Goal: Answer question/provide support: Share knowledge or assist other users

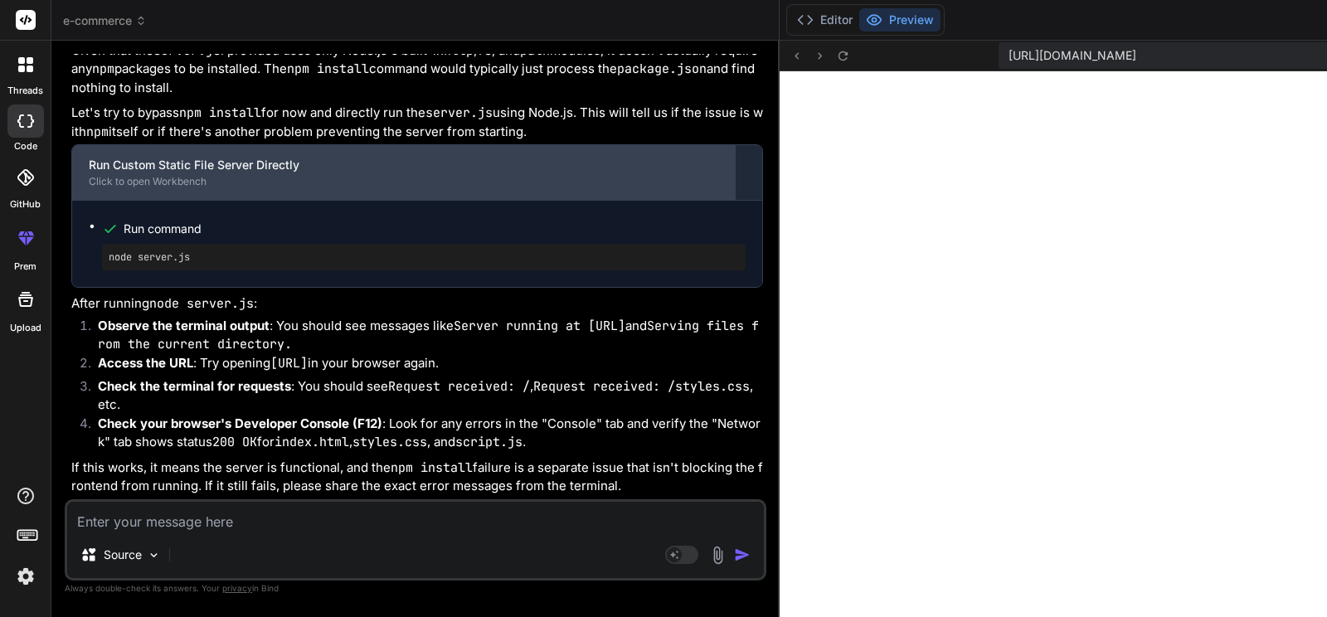
scroll to position [26078, 0]
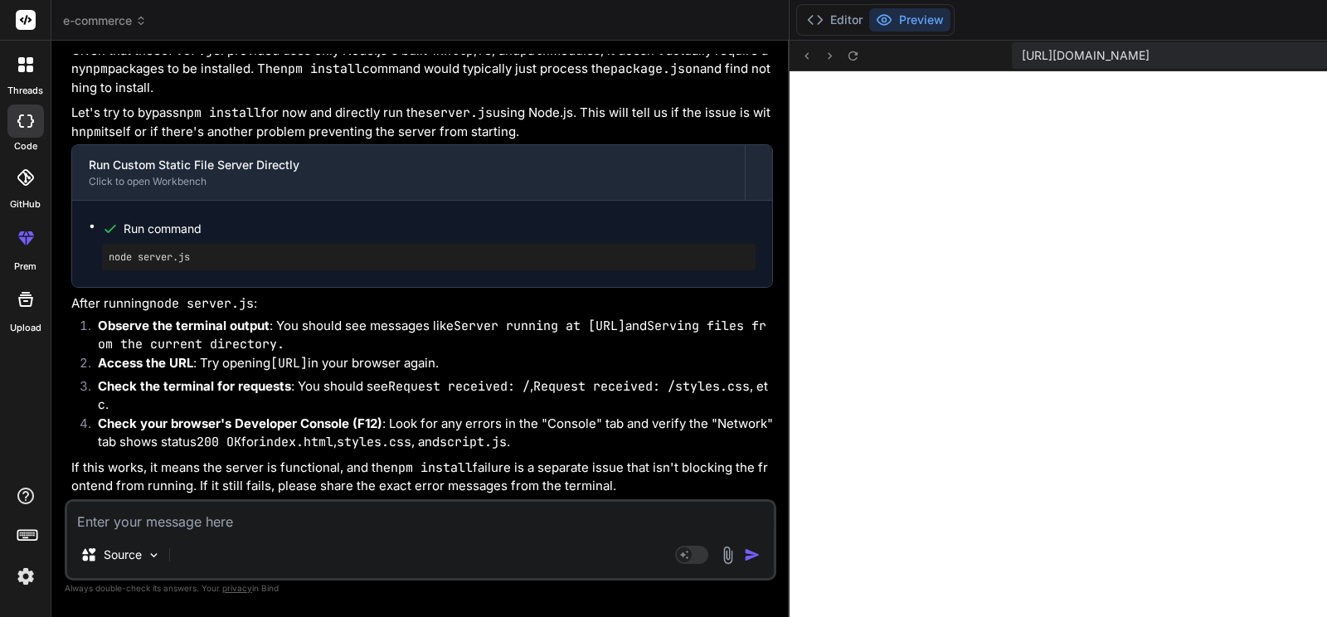
scroll to position [25978, 0]
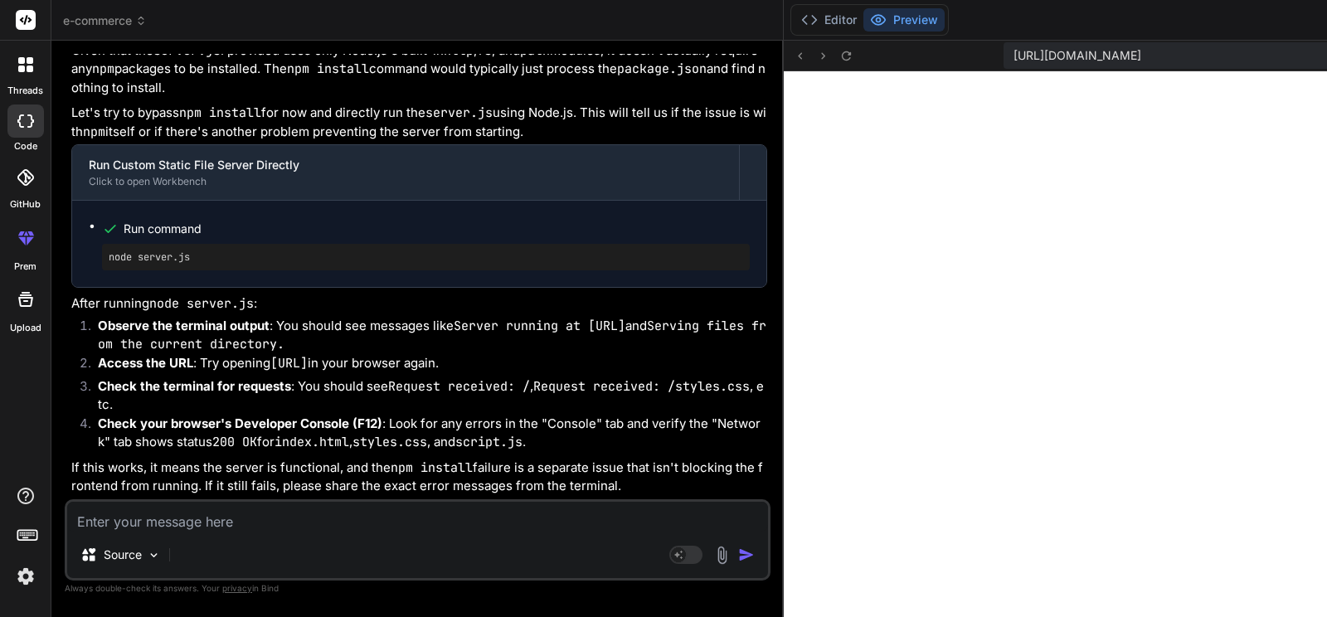
click at [221, 521] on textarea at bounding box center [417, 517] width 701 height 30
type textarea "x"
click at [270, 514] on textarea at bounding box center [415, 517] width 697 height 30
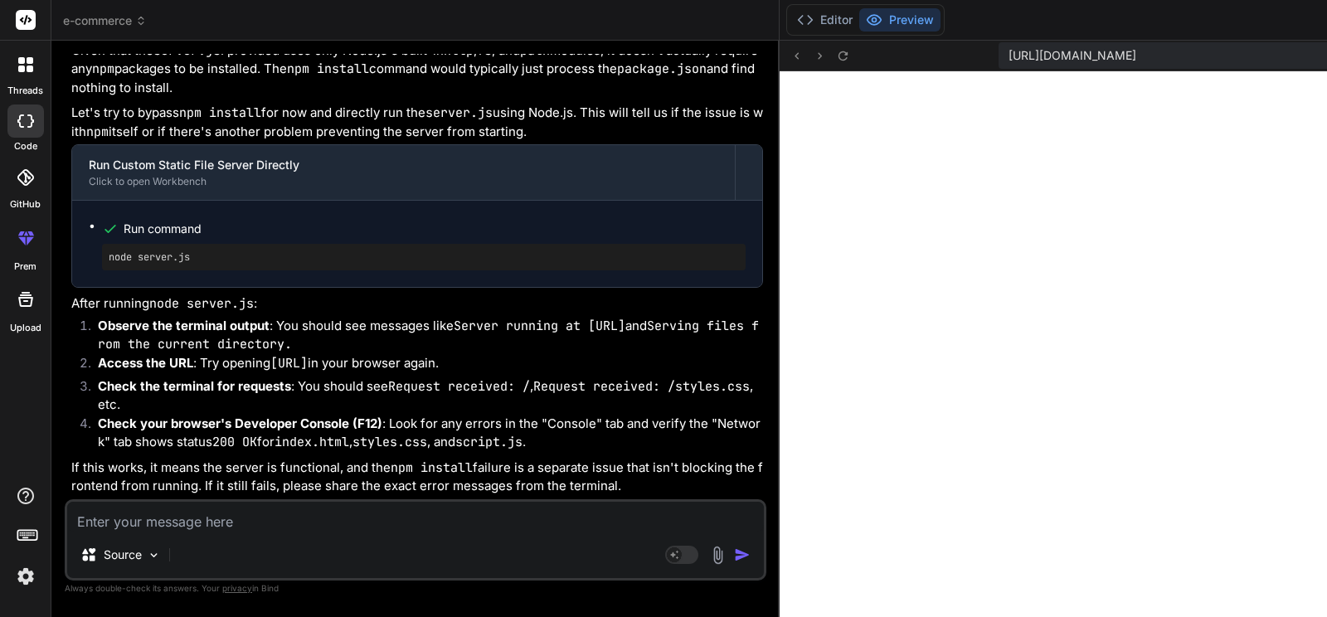
click at [168, 237] on span "Run command" at bounding box center [435, 229] width 622 height 17
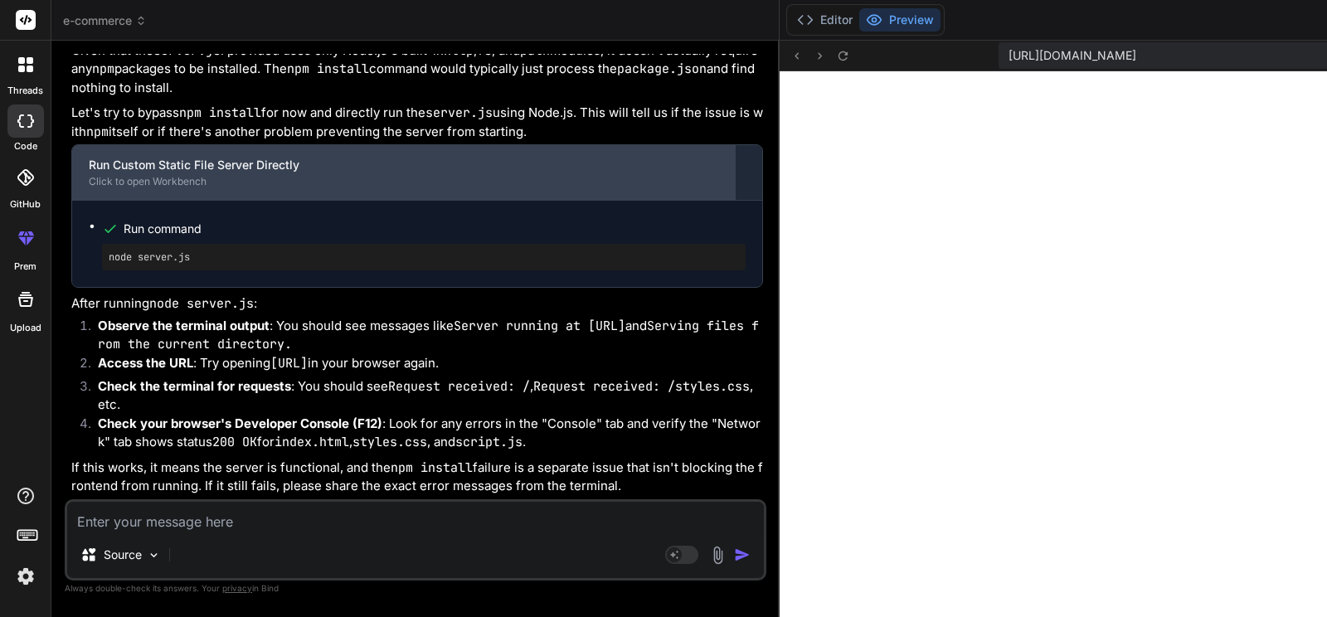
click at [187, 188] on div "Click to open Workbench" at bounding box center [403, 181] width 629 height 13
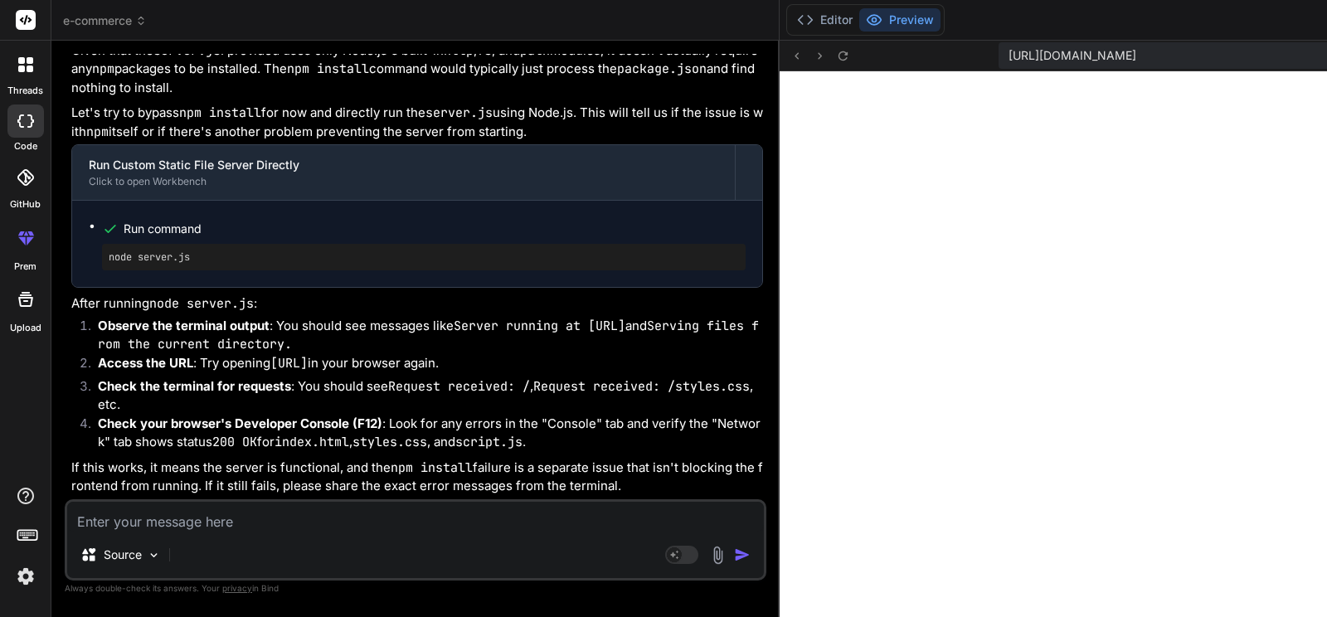
scroll to position [26078, 0]
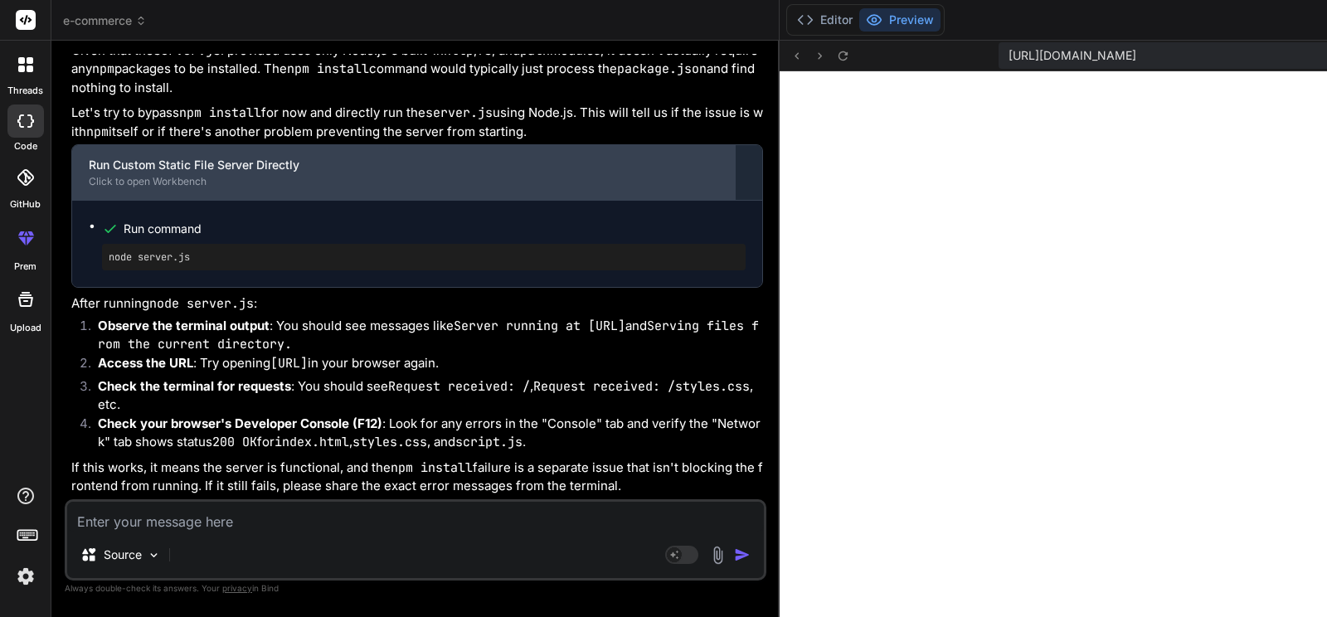
click at [186, 175] on div "Click to open Workbench" at bounding box center [403, 181] width 629 height 13
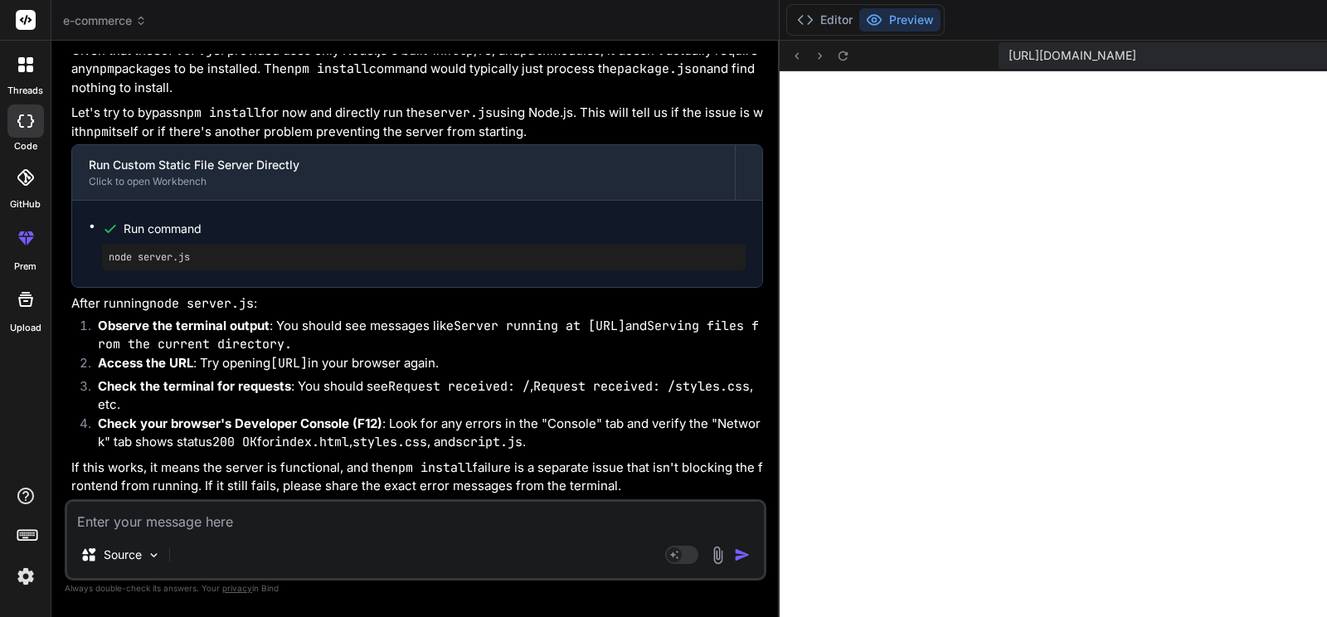
click at [210, 521] on textarea at bounding box center [415, 517] width 697 height 30
type textarea "r"
type textarea "x"
type textarea "ru"
type textarea "x"
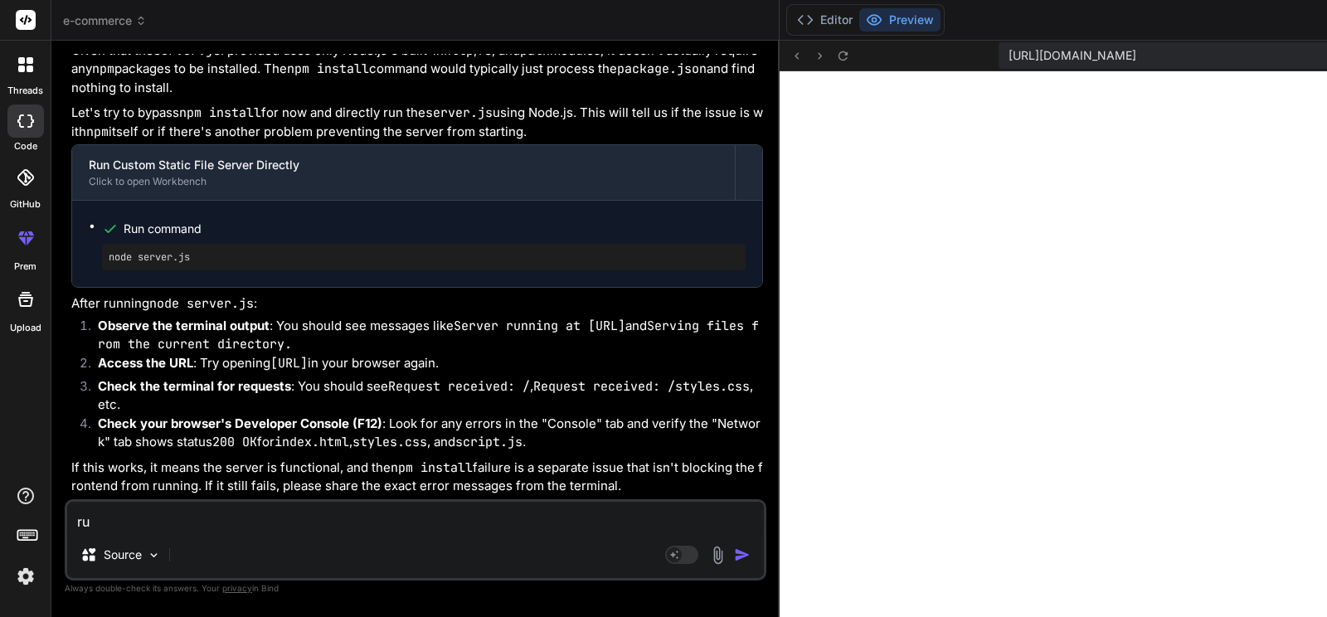
type textarea "r"
type textarea "x"
type textarea "c"
type textarea "x"
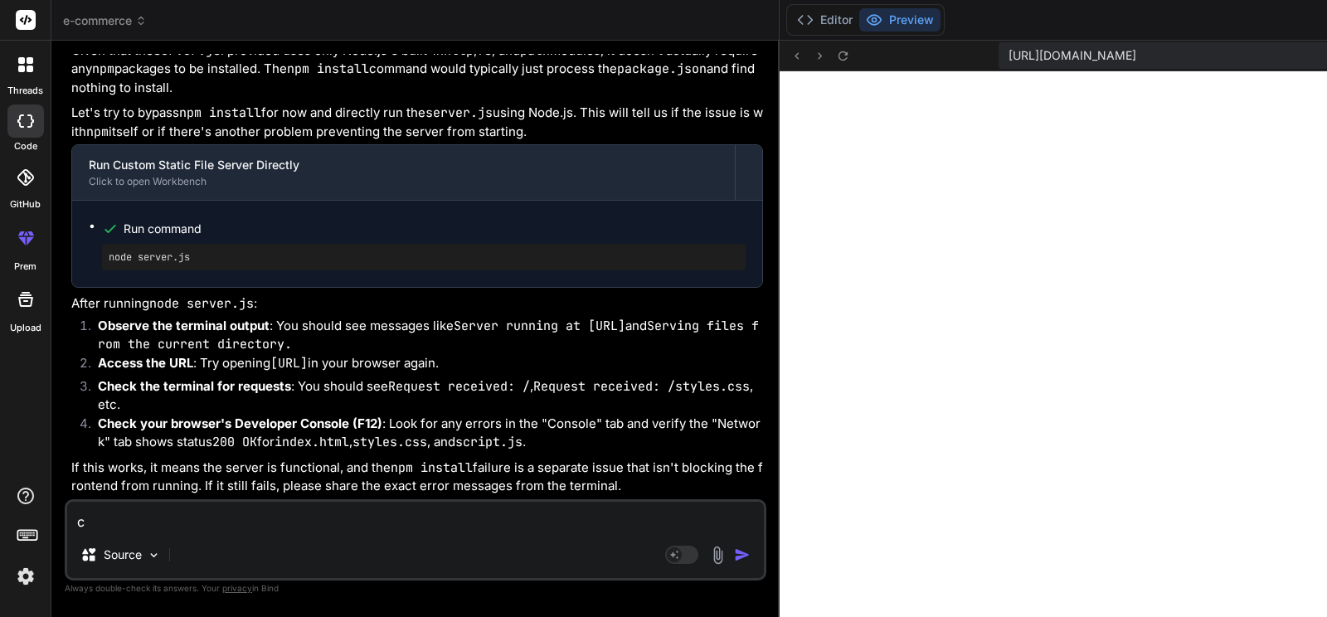
type textarea "c="
type textarea "x"
type textarea "c=n"
type textarea "x"
type textarea "c="
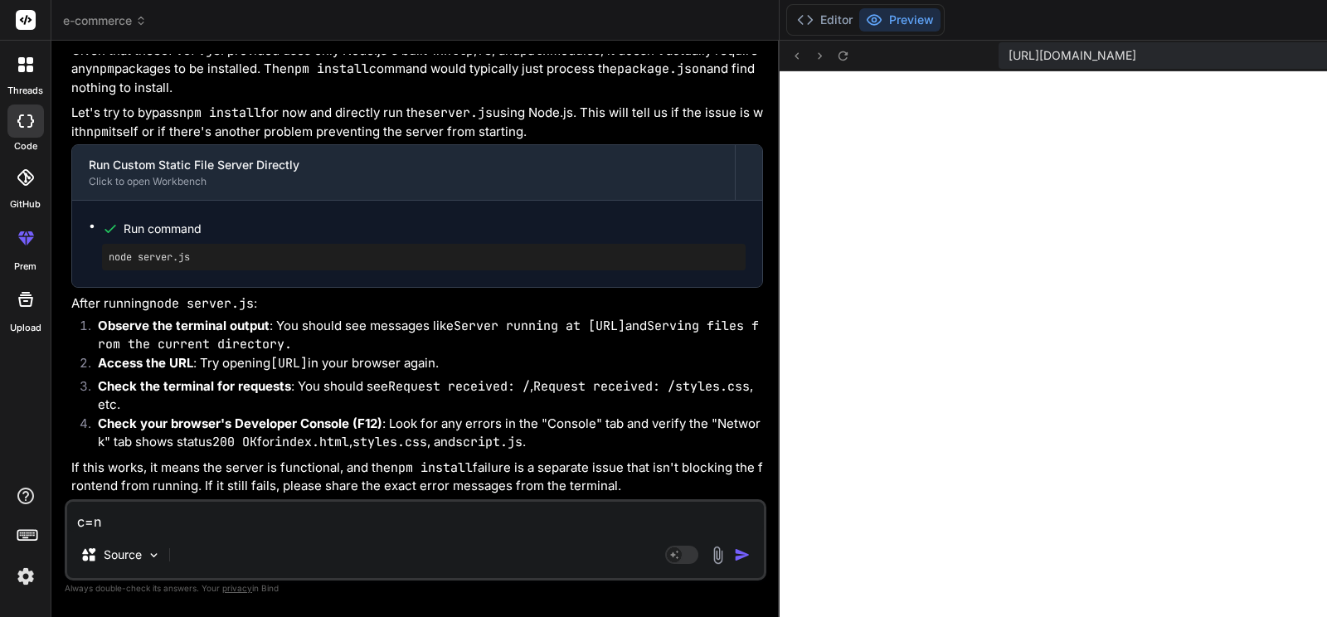
type textarea "x"
type textarea "c"
type textarea "x"
type textarea "n"
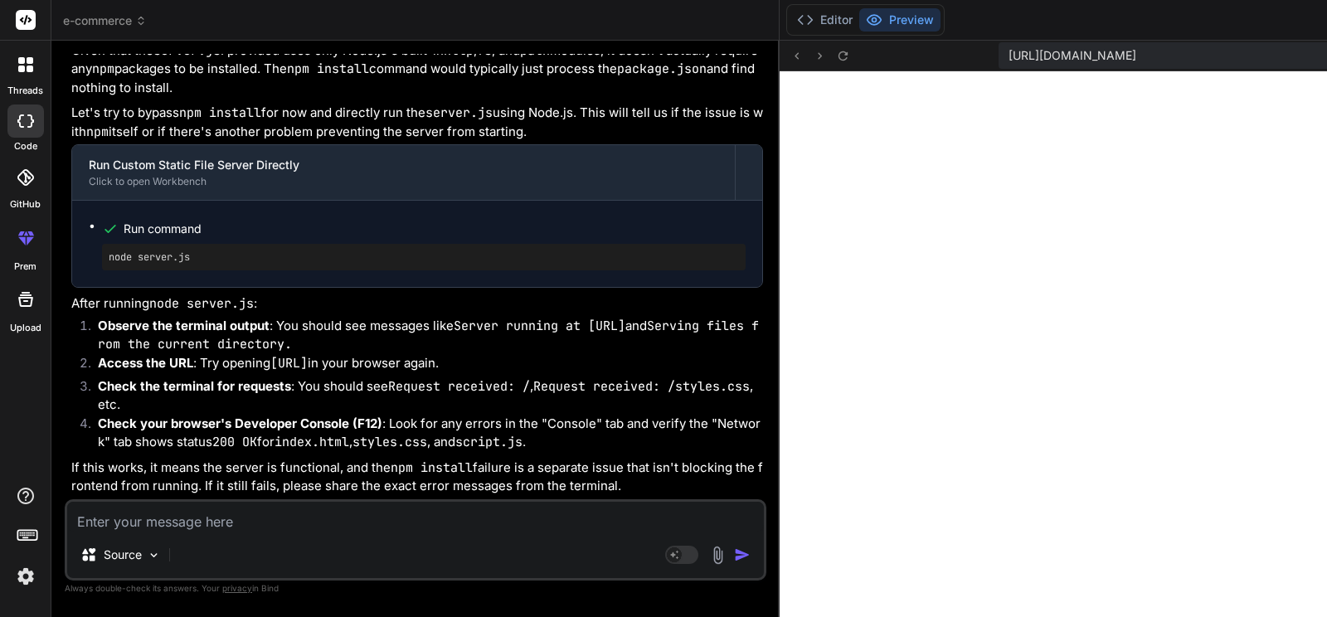
type textarea "x"
type textarea "no"
type textarea "x"
type textarea "nod"
type textarea "x"
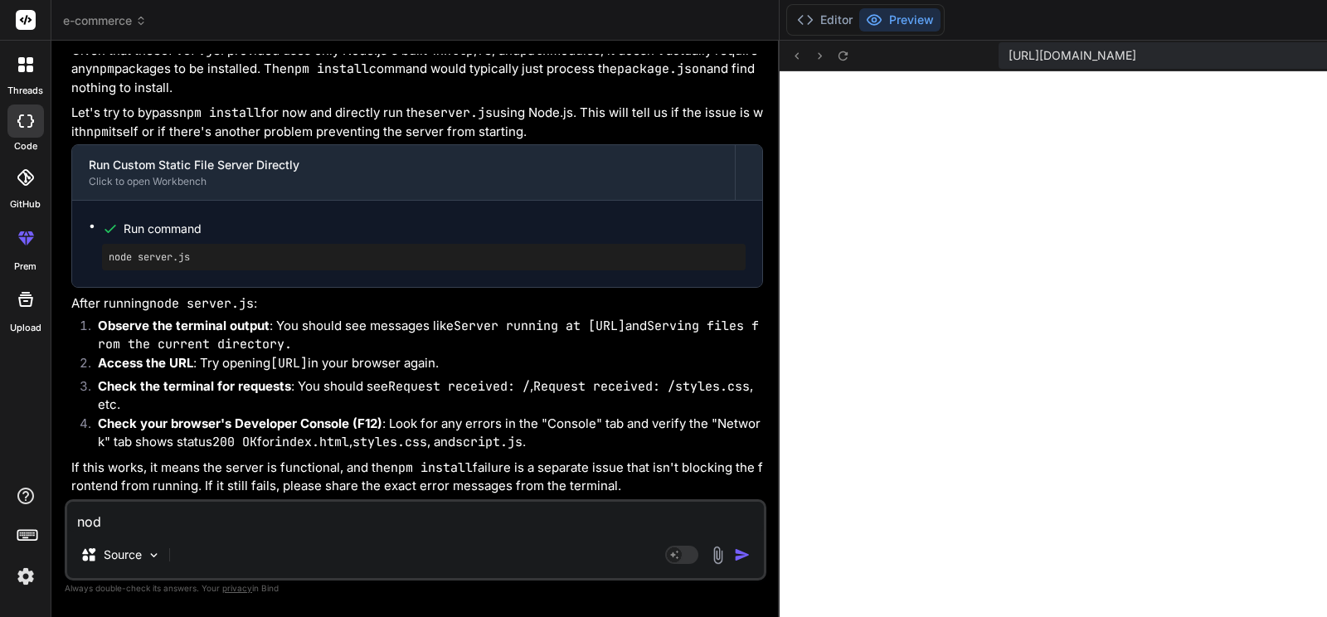
type textarea "node"
type textarea "x"
type textarea "node"
type textarea "x"
type textarea "node s"
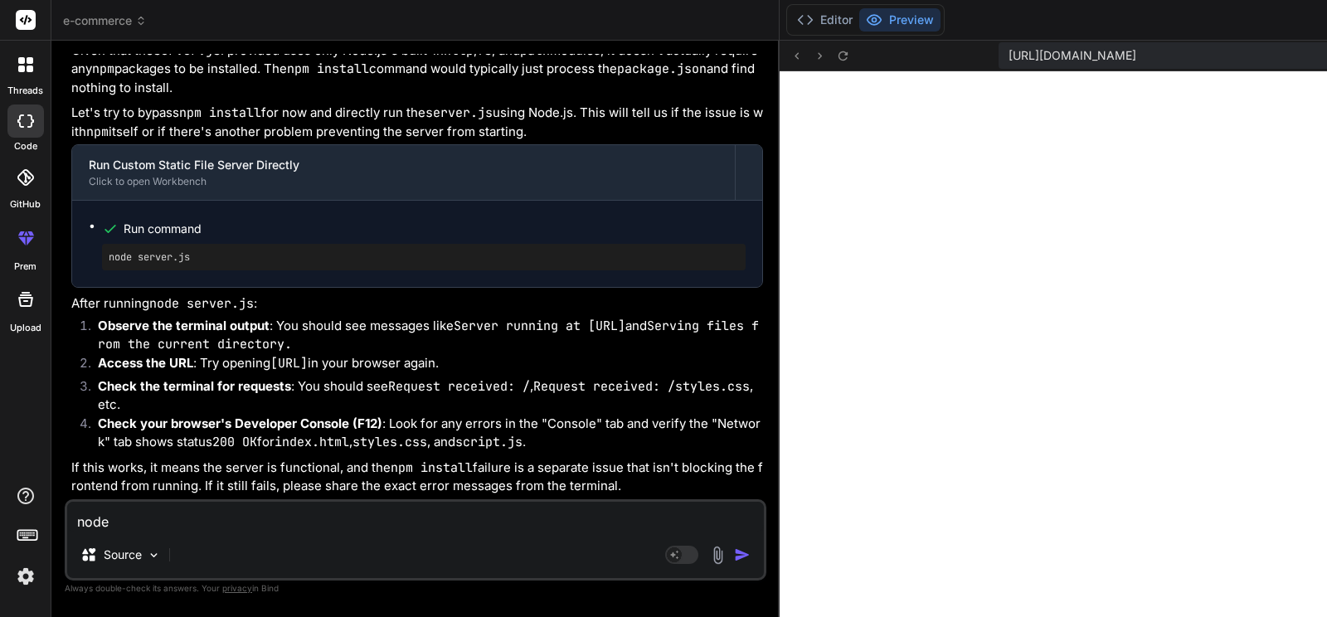
type textarea "x"
type textarea "node se"
type textarea "x"
type textarea "node ser"
type textarea "x"
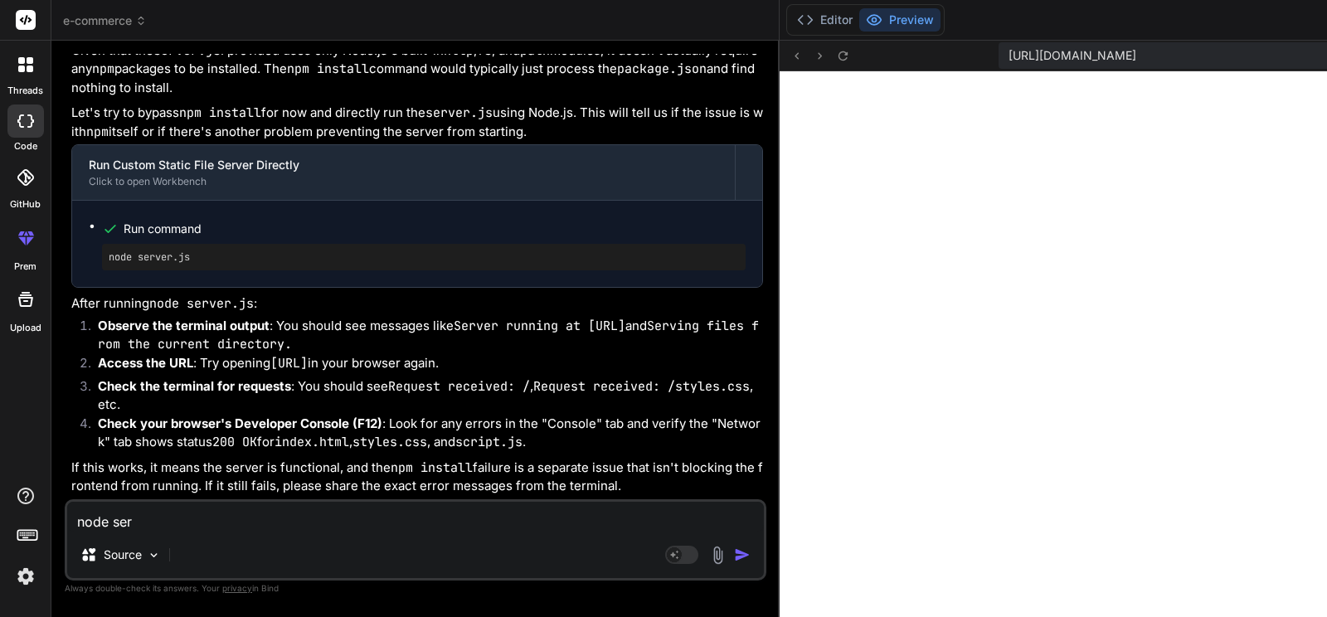
type textarea "node serv"
type textarea "x"
type textarea "node serve"
type textarea "x"
type textarea "node server"
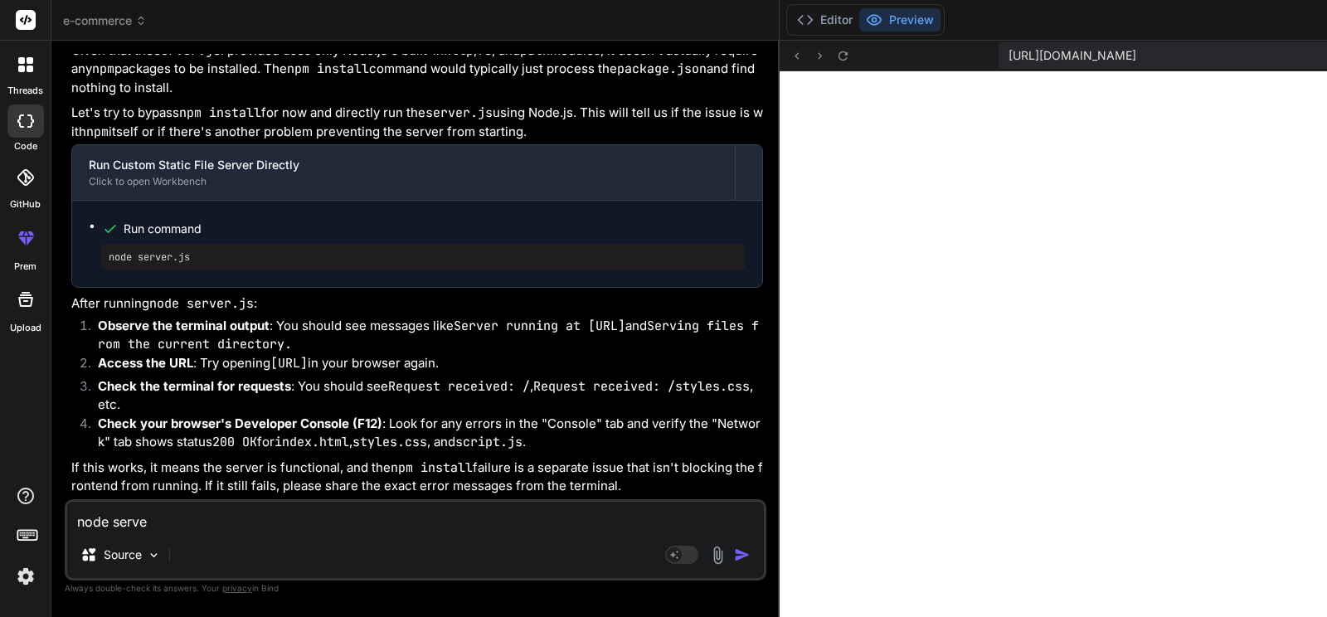
type textarea "x"
type textarea "node server."
type textarea "x"
type textarea "node server.j"
type textarea "x"
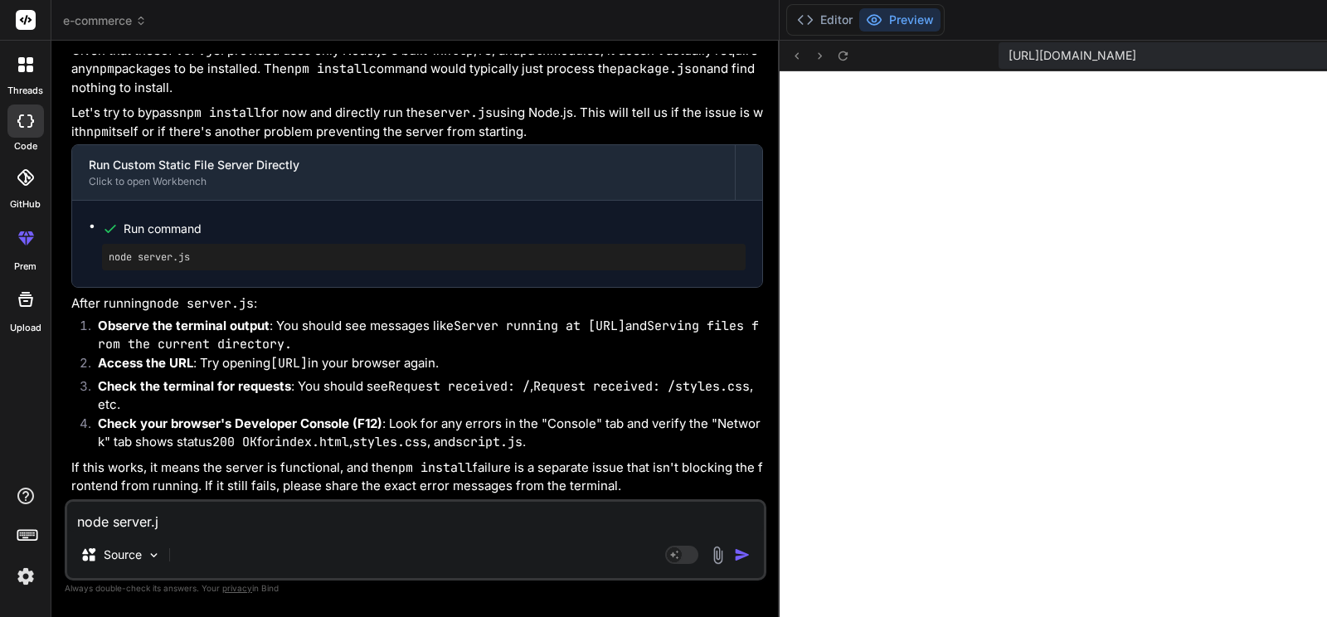
type textarea "node server.ja"
type textarea "x"
type textarea "node server.j"
type textarea "x"
type textarea "node server.js"
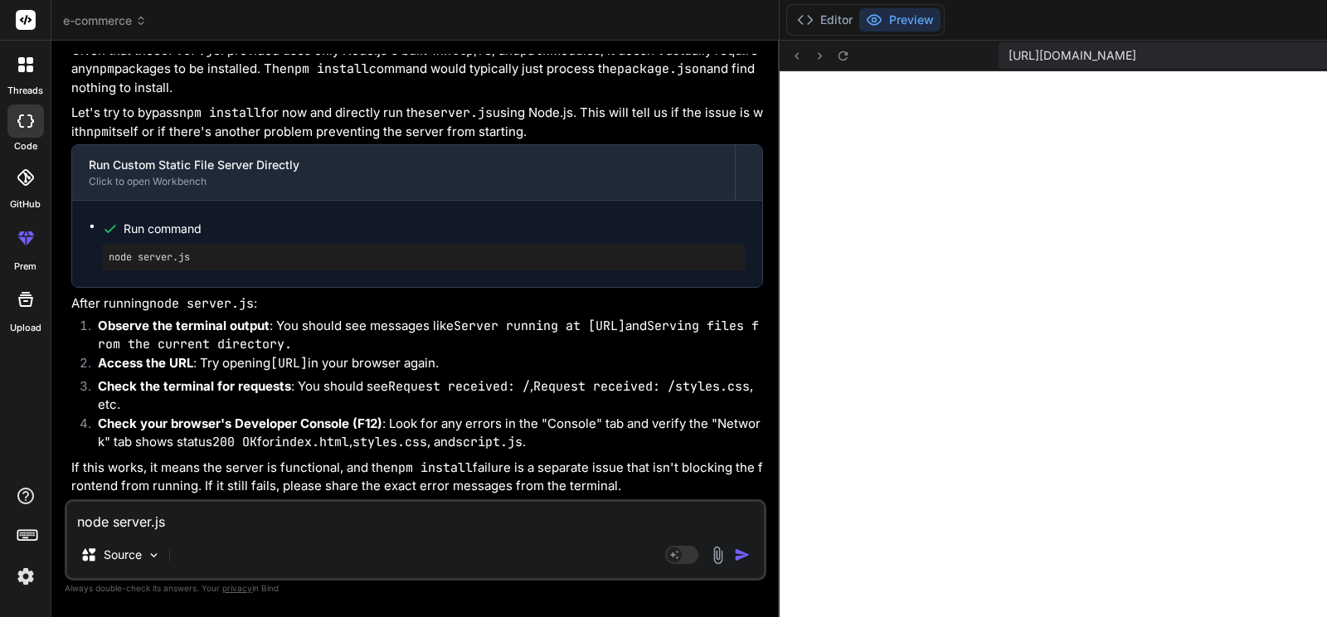
type textarea "x"
type textarea "node server.js'"
type textarea "x"
type textarea "node server.js"
type textarea "x"
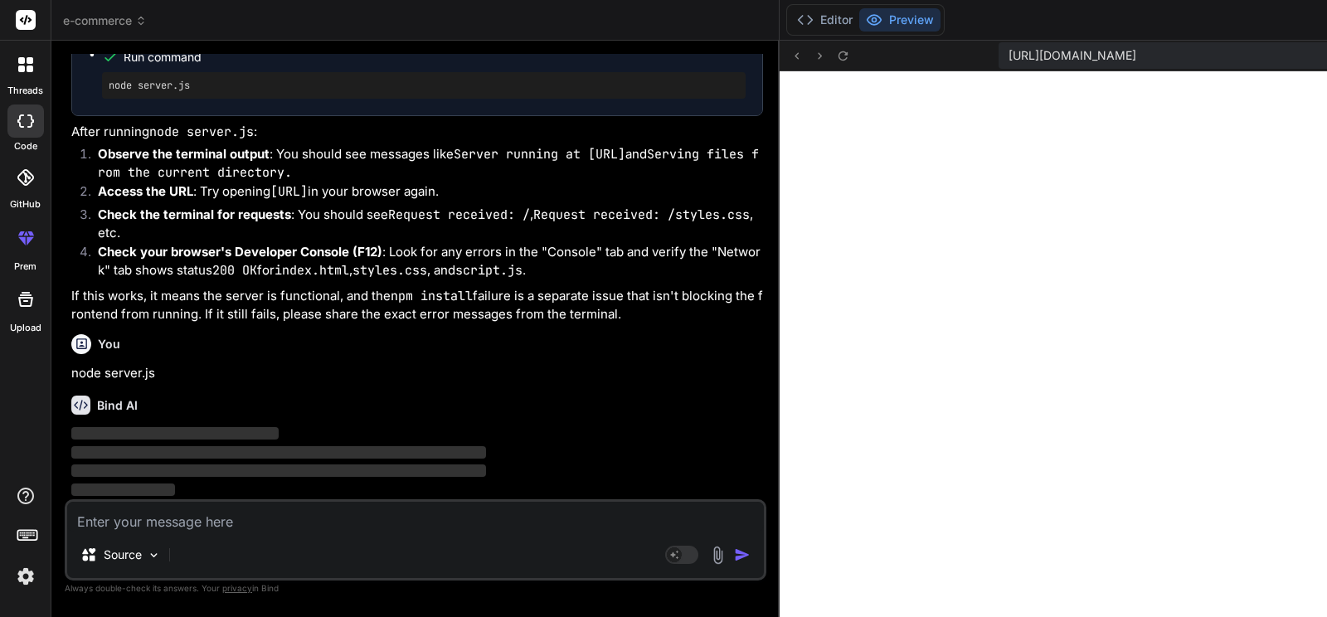
scroll to position [26250, 0]
click at [790, 26] on button "Editor" at bounding box center [824, 19] width 69 height 23
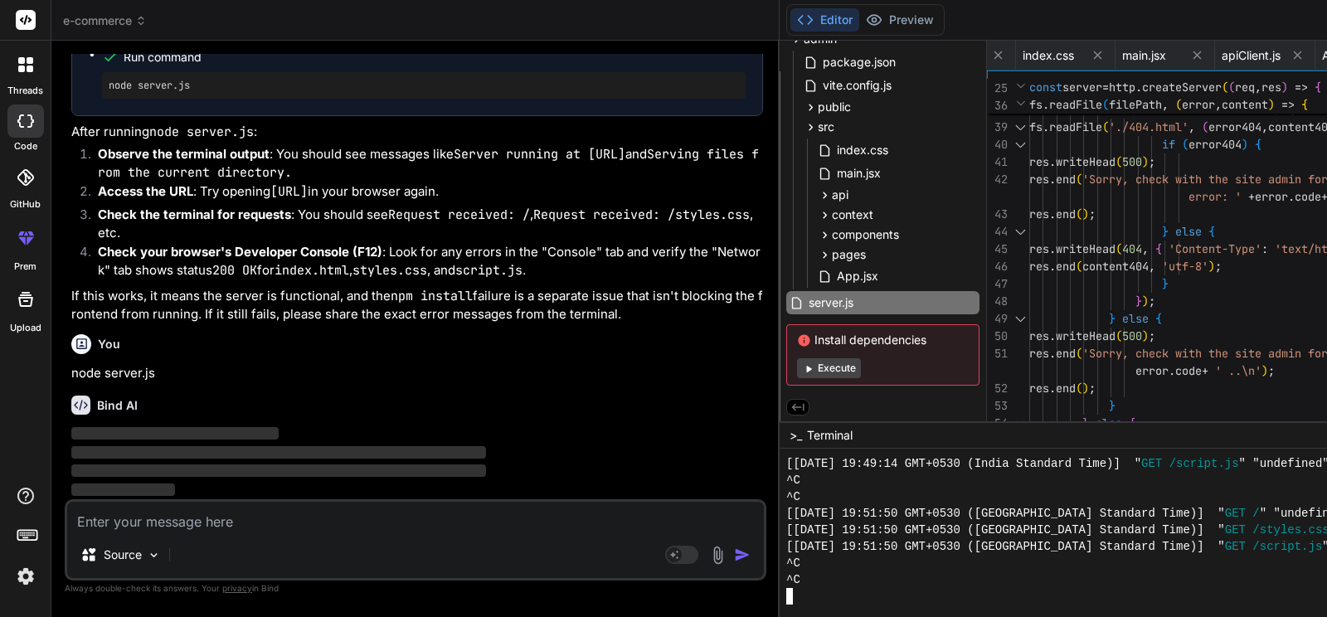
click at [786, 574] on div "^C" at bounding box center [1190, 579] width 808 height 17
click at [786, 585] on div "^C" at bounding box center [1190, 579] width 808 height 17
click at [237, 525] on textarea at bounding box center [415, 517] width 697 height 30
type textarea "t"
type textarea "x"
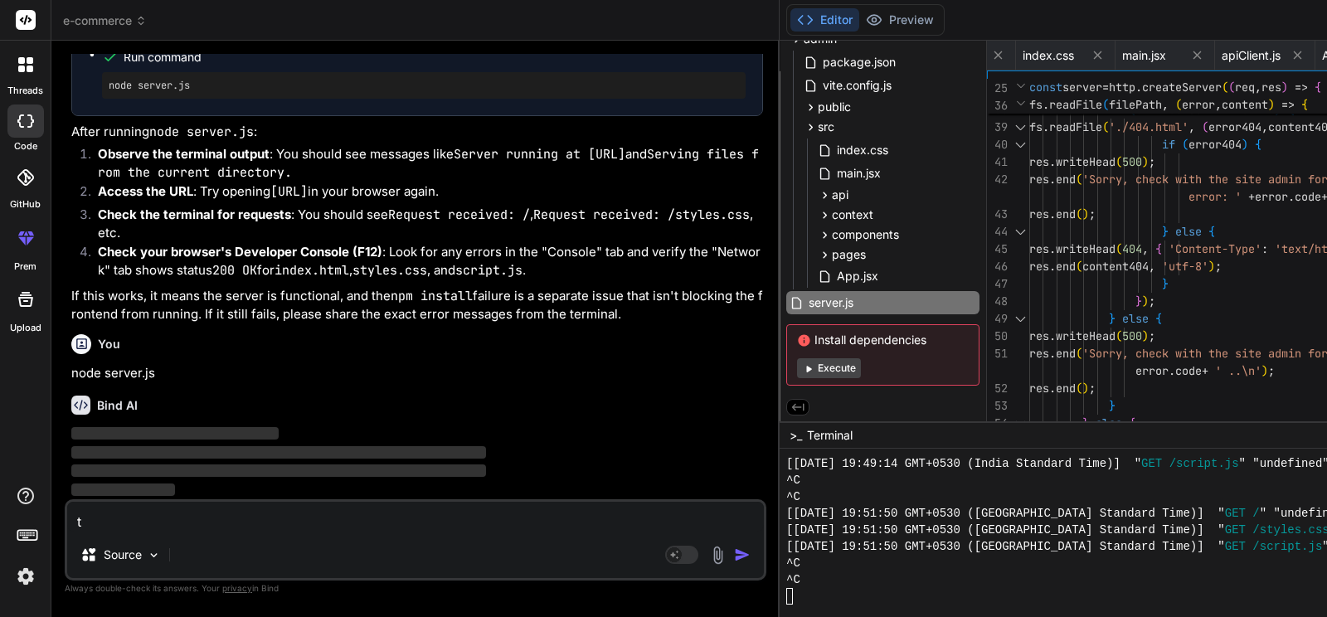
type textarea "te"
type textarea "x"
type textarea "ter"
type textarea "x"
type textarea "term"
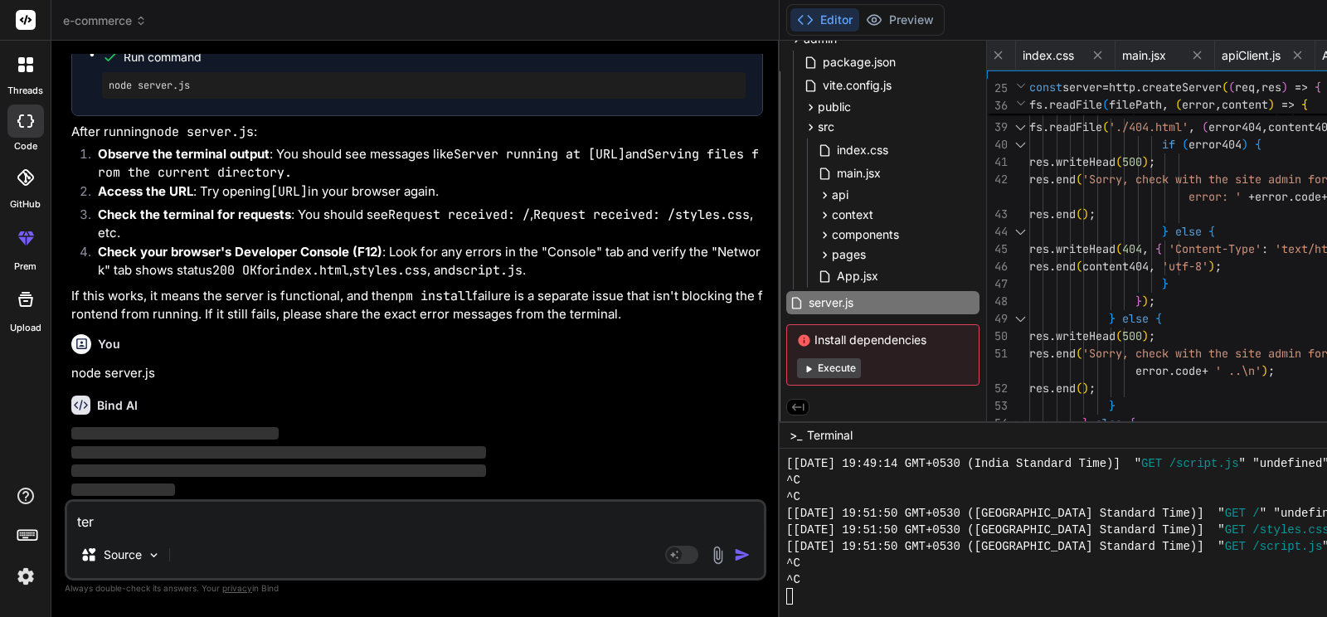
type textarea "x"
type textarea "termi"
type textarea "x"
type textarea "termin"
type textarea "x"
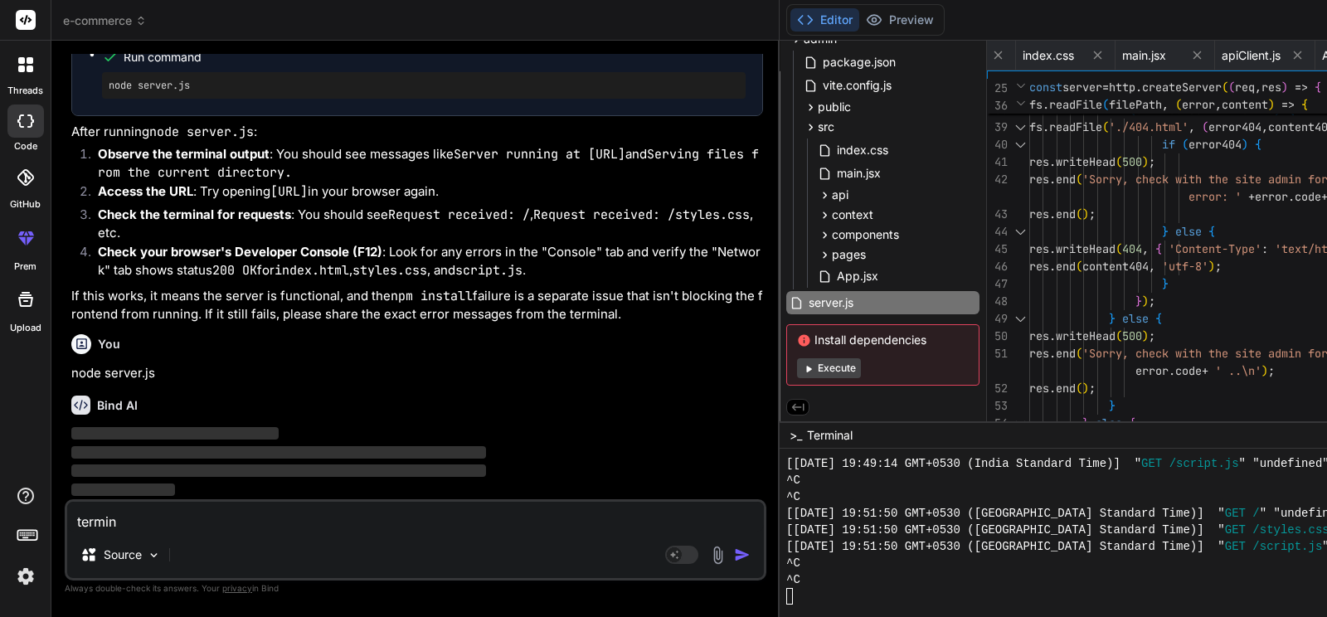
type textarea "termina"
type textarea "x"
type textarea "terminal"
type textarea "x"
type textarea "terminal"
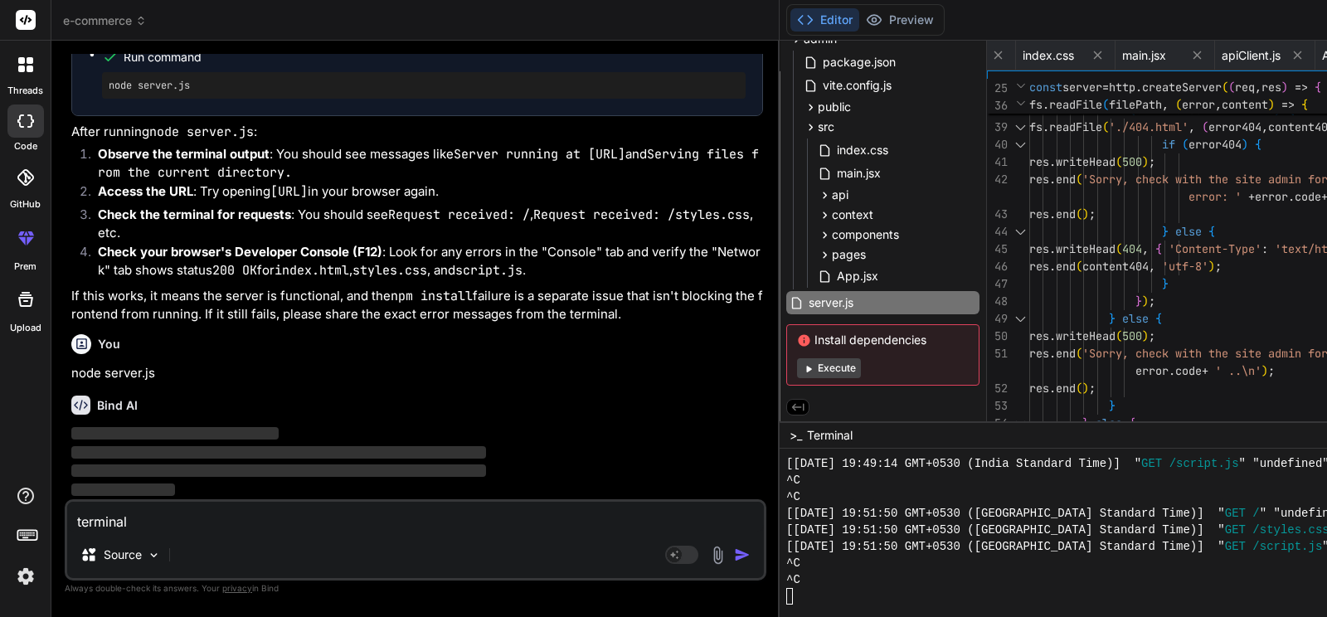
type textarea "x"
type textarea "terminal a"
type textarea "x"
type textarea "terminal"
type textarea "x"
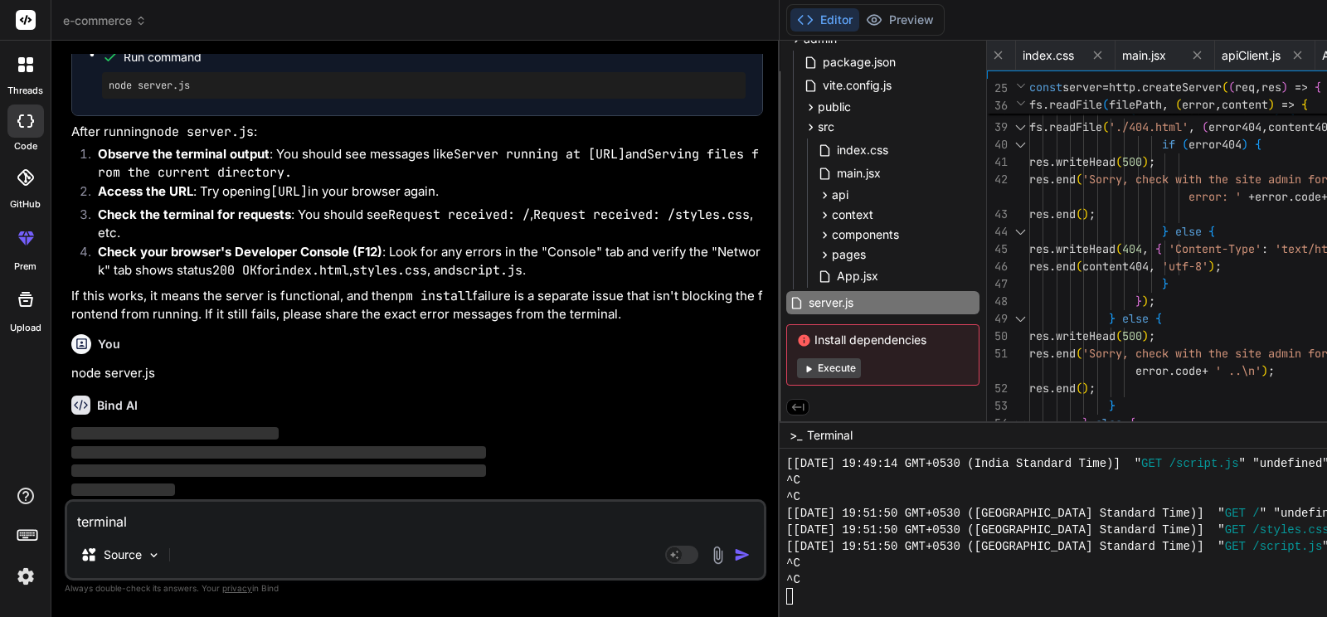
type textarea "terminal i"
type textarea "x"
type textarea "terminal is"
type textarea "x"
type textarea "terminal is"
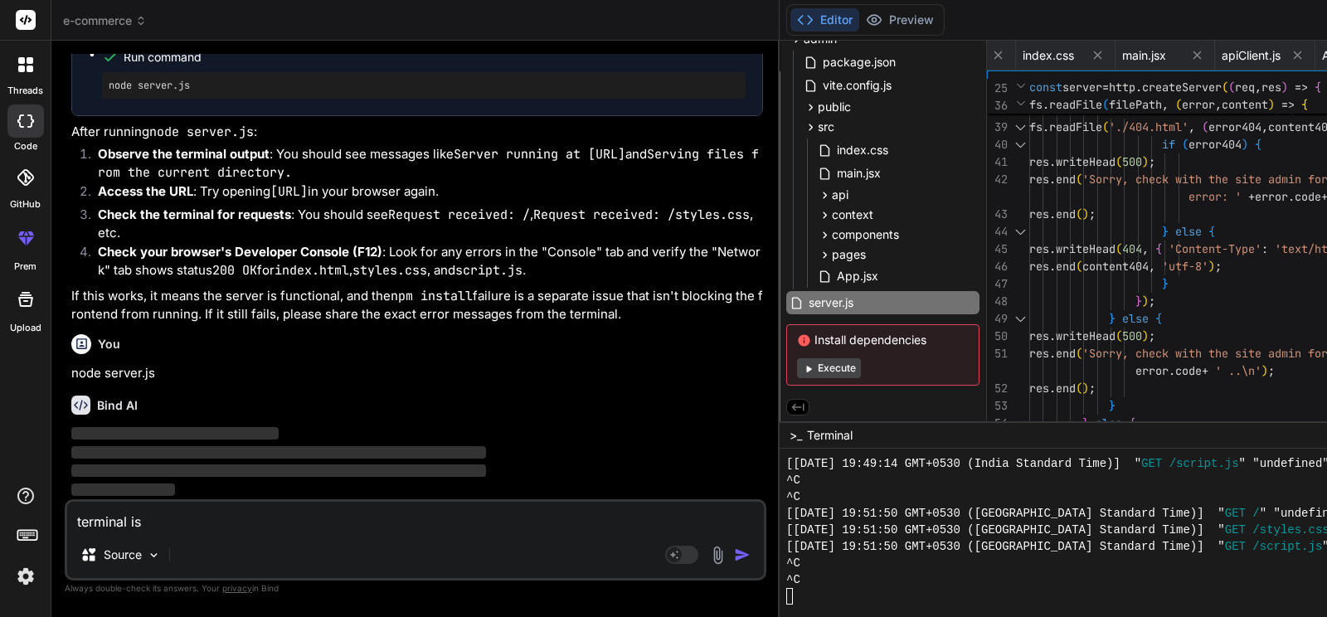
type textarea "x"
type textarea "terminal is a"
type textarea "x"
type textarea "terminal is al"
type textarea "x"
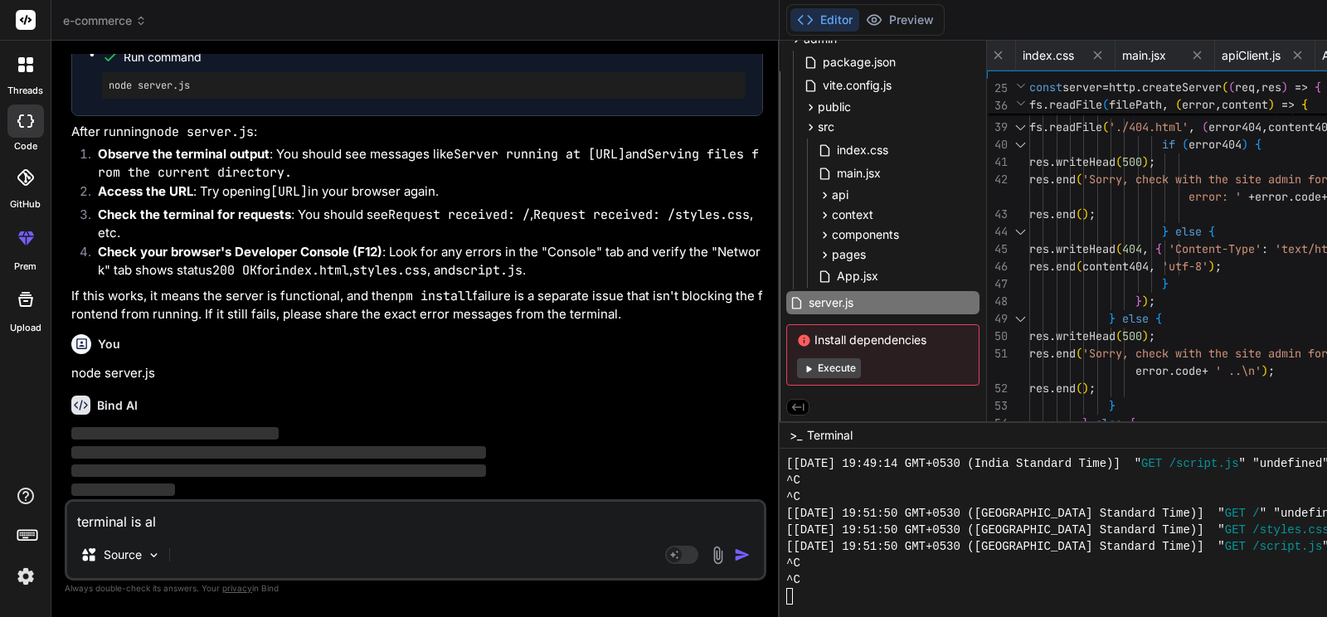
type textarea "terminal is all"
type textarea "x"
type textarea "terminal is allo"
type textarea "x"
type textarea "terminal is allow"
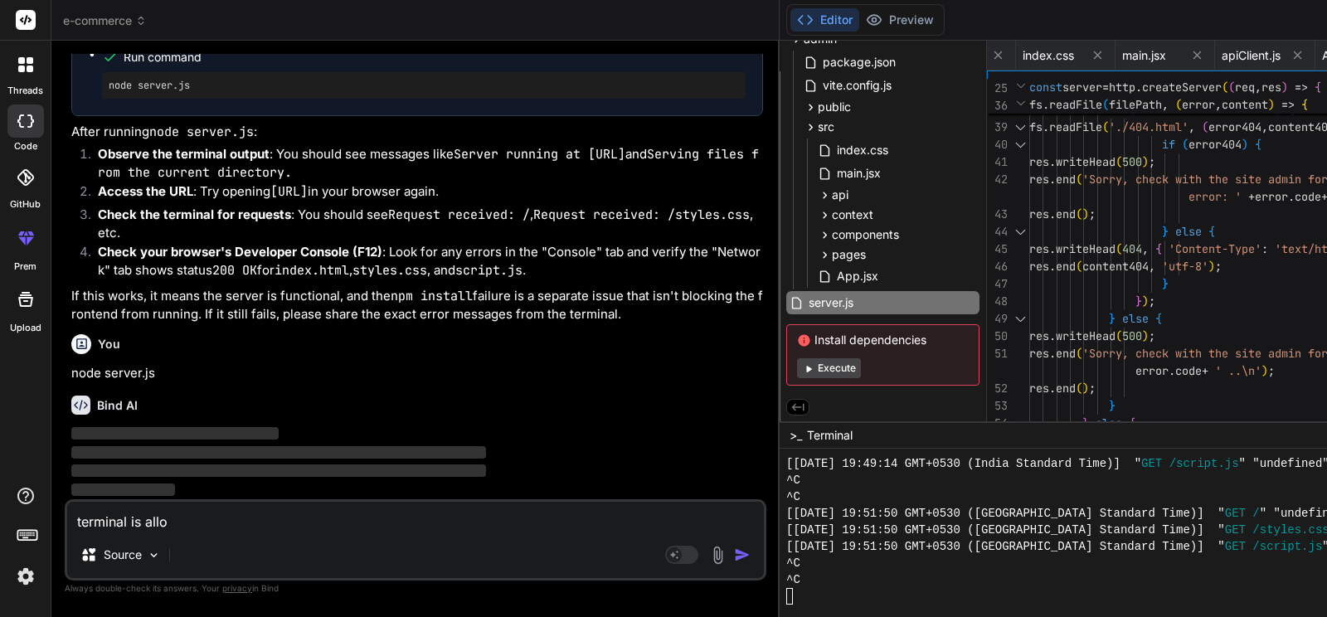
type textarea "x"
type textarea "terminal is allow"
type textarea "x"
type textarea "terminal is allow m"
type textarea "x"
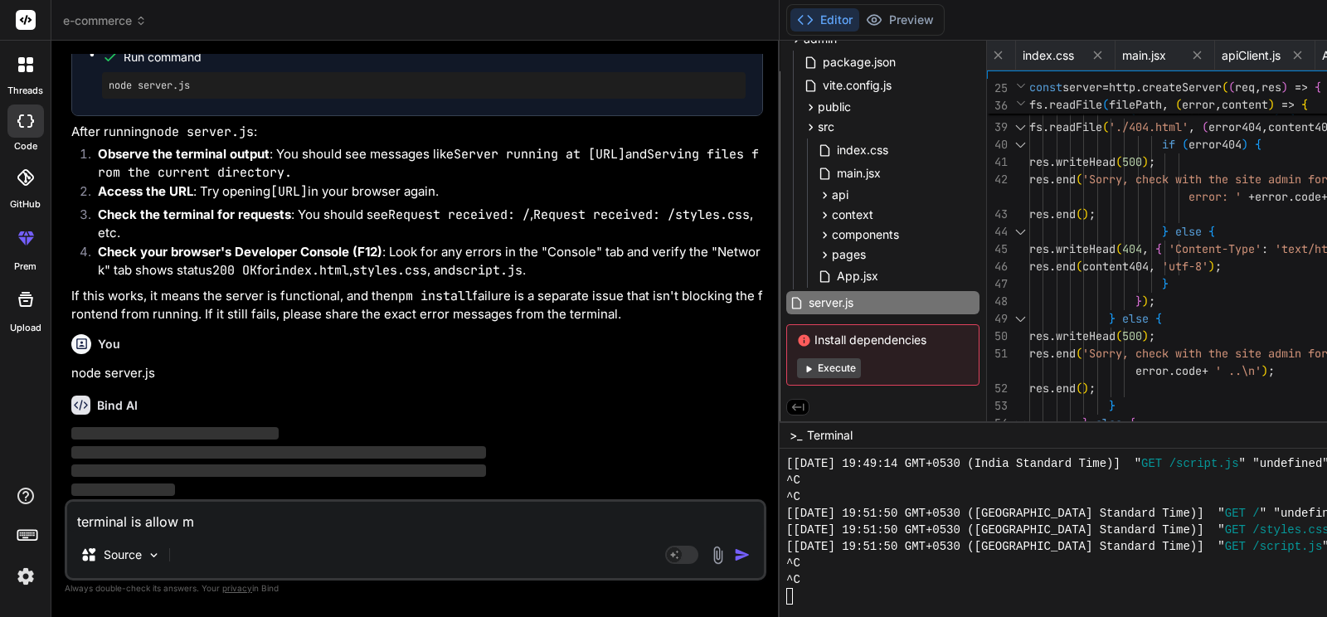
type textarea "terminal is allow me"
type textarea "x"
type textarea "terminal is allow me"
type textarea "x"
type textarea "terminal is allow me t"
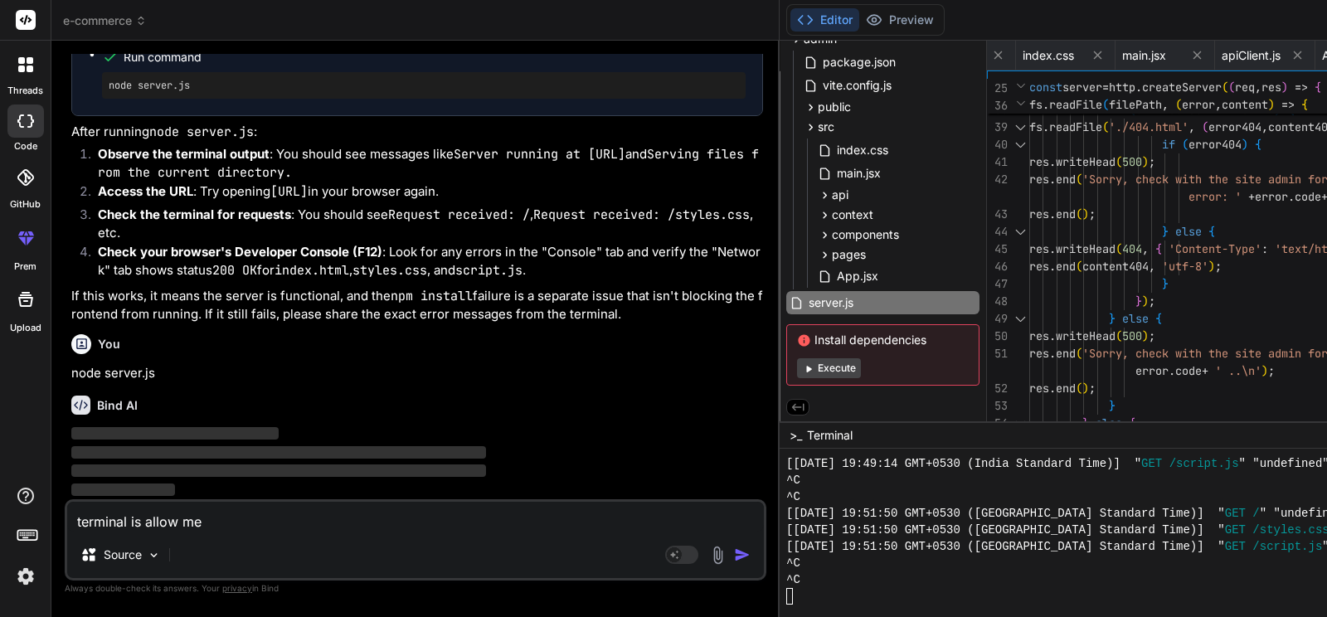
type textarea "x"
type textarea "terminal is allow me to"
type textarea "x"
type textarea "terminal is allow me to"
type textarea "x"
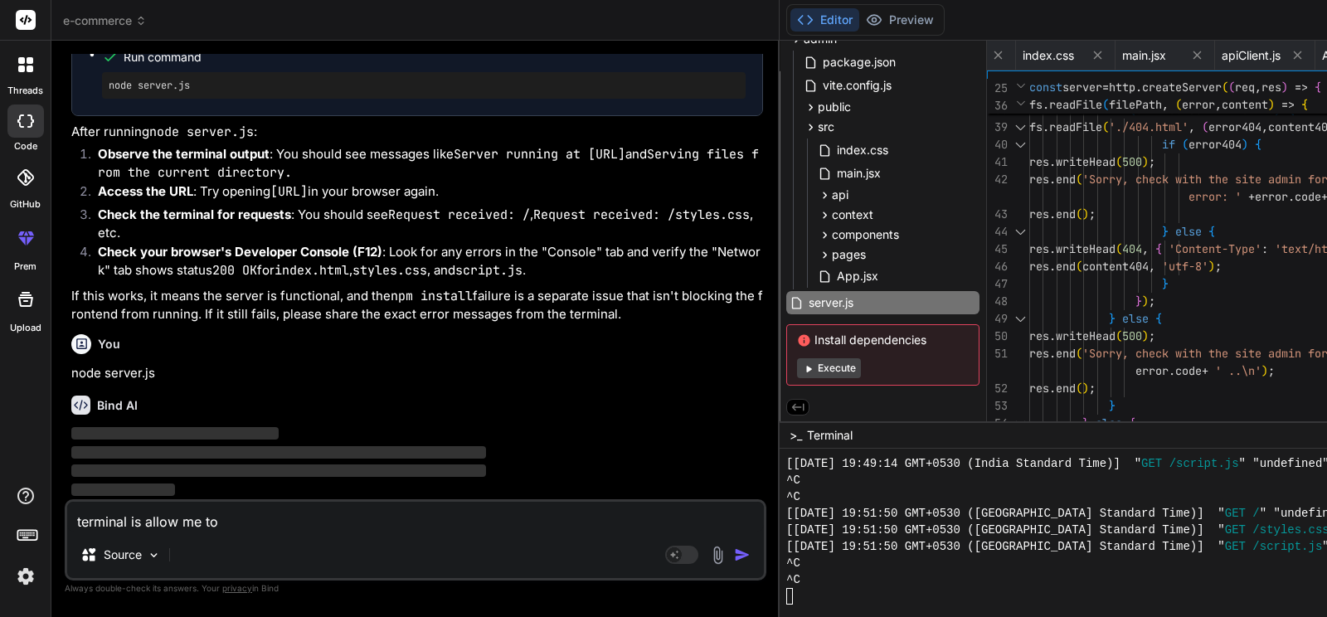
type textarea "terminal is allow me to t"
type textarea "x"
type textarea "terminal is allow me to ty"
type textarea "x"
type textarea "terminal is allow me to tye"
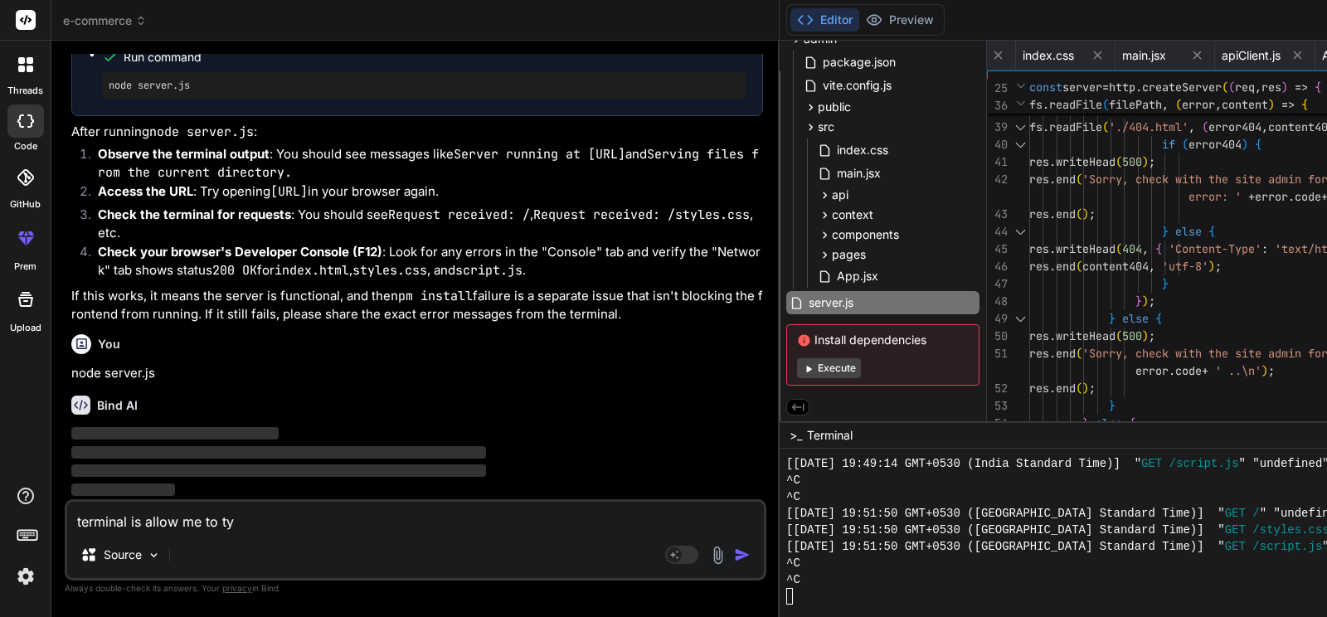
type textarea "x"
type textarea "terminal is allow me to tyep"
type textarea "x"
type textarea "terminal is allow me to tye"
type textarea "x"
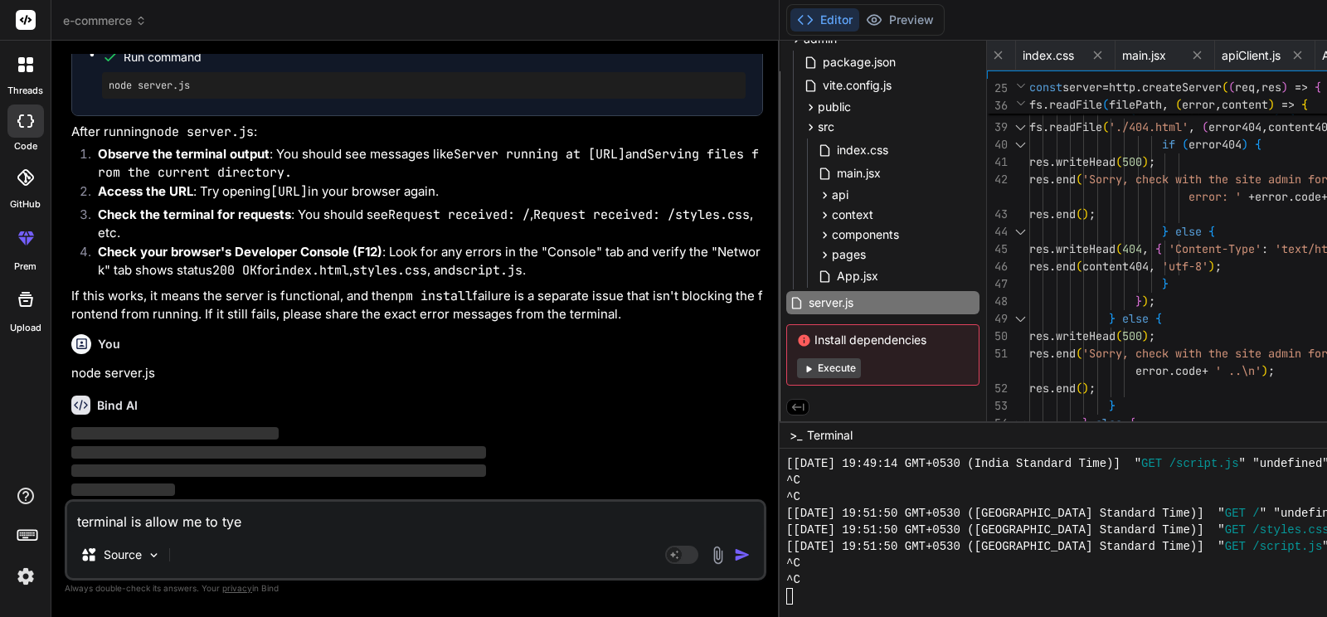
type textarea "terminal is allow me to ty"
type textarea "x"
type textarea "terminal is allow me to typ"
type textarea "x"
type textarea "terminal is allow me to type"
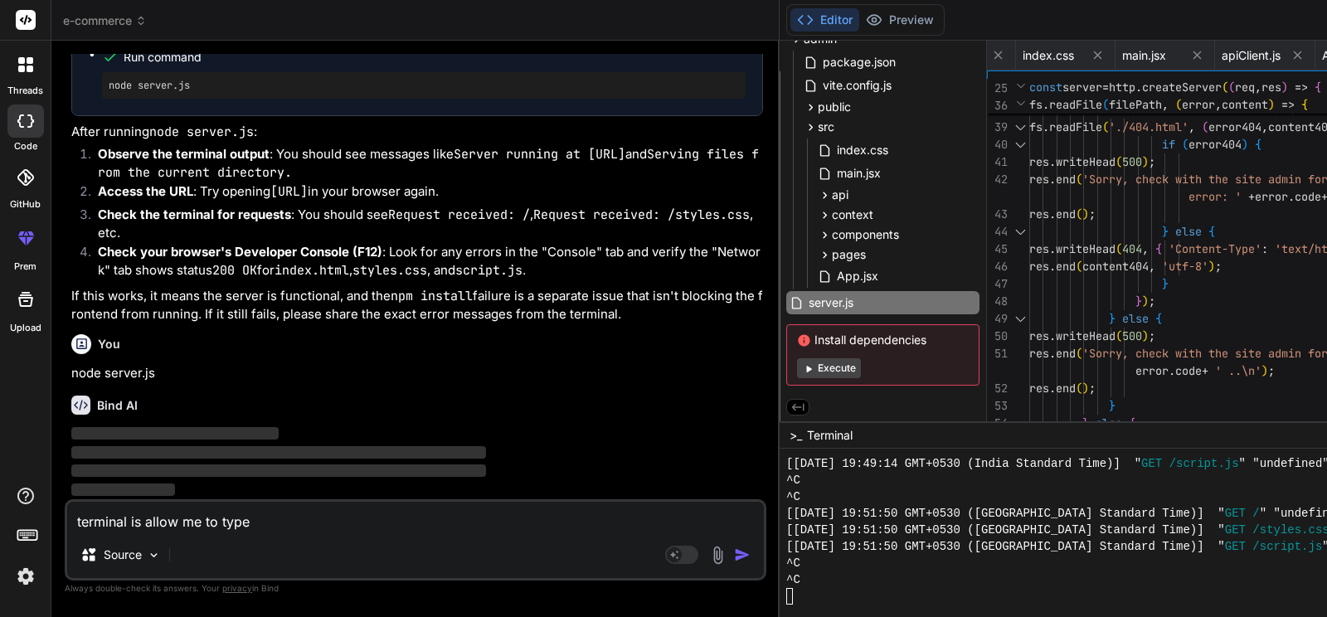
type textarea "x"
type textarea "terminal is allow me to type a"
type textarea "x"
type textarea "terminal is allow me to type an"
type textarea "x"
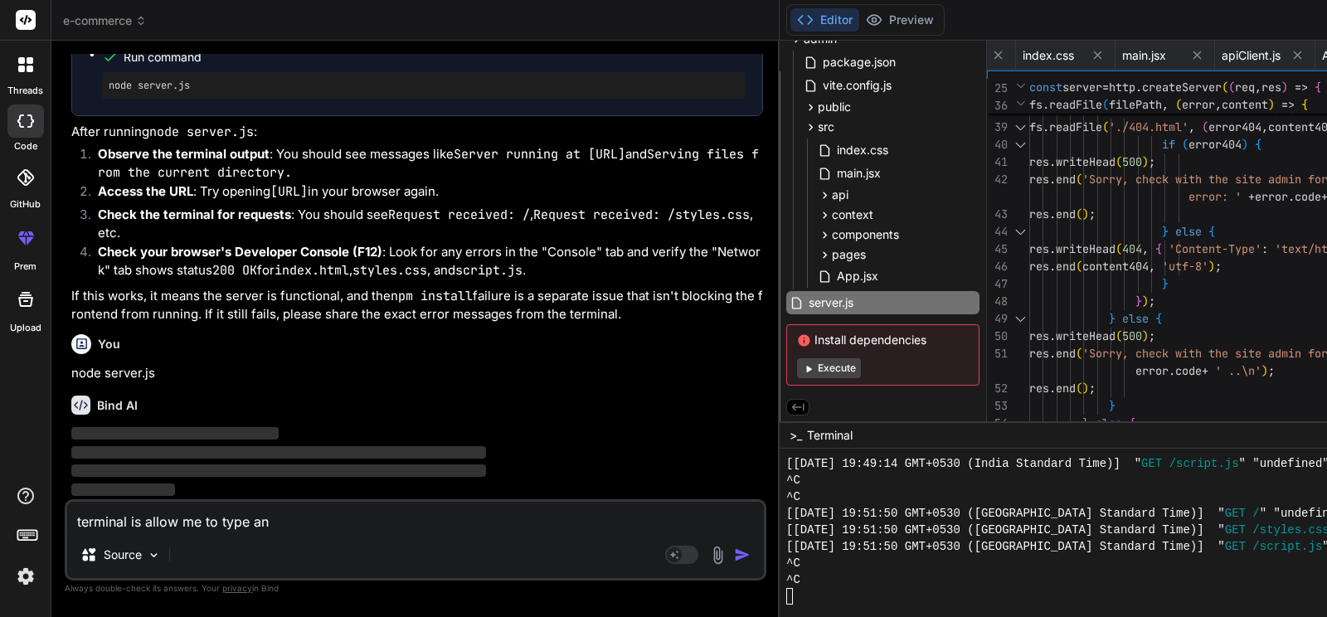
type textarea "terminal is allow me to type any"
type textarea "x"
type textarea "terminal is allow me to type anyt"
type textarea "x"
type textarea "terminal is allow me to type anyth"
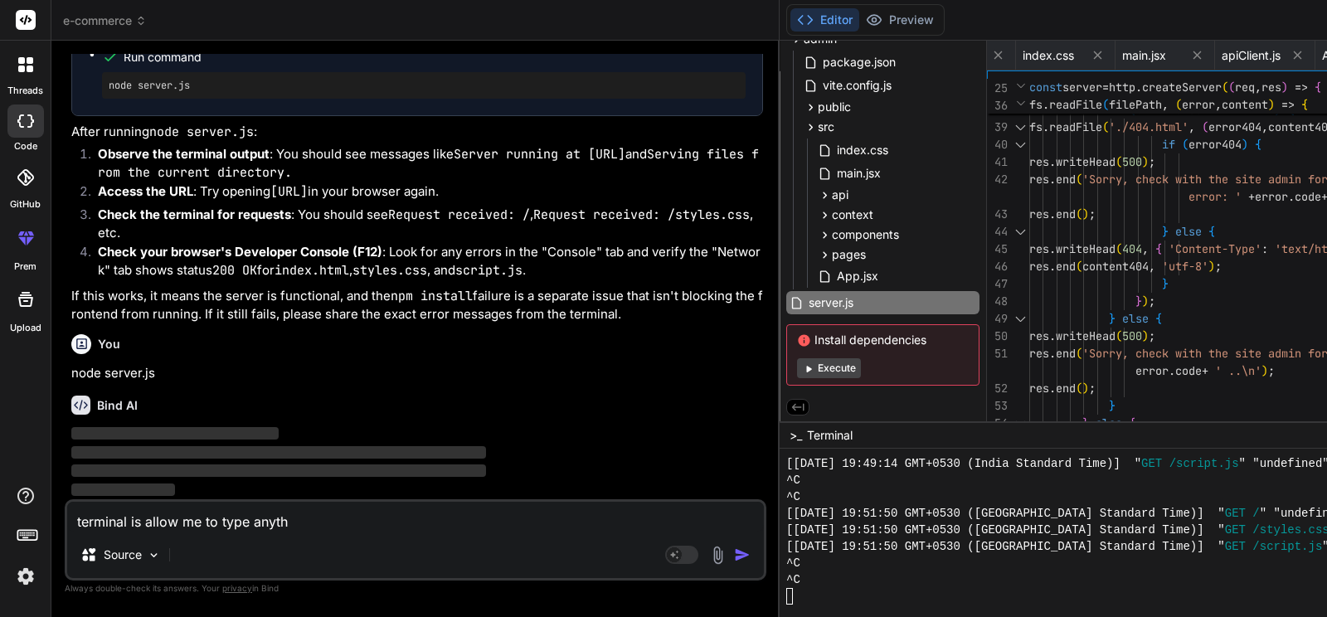
type textarea "x"
type textarea "terminal is allow me to type anythi"
type textarea "x"
type textarea "terminal is allow me to type anything"
type textarea "x"
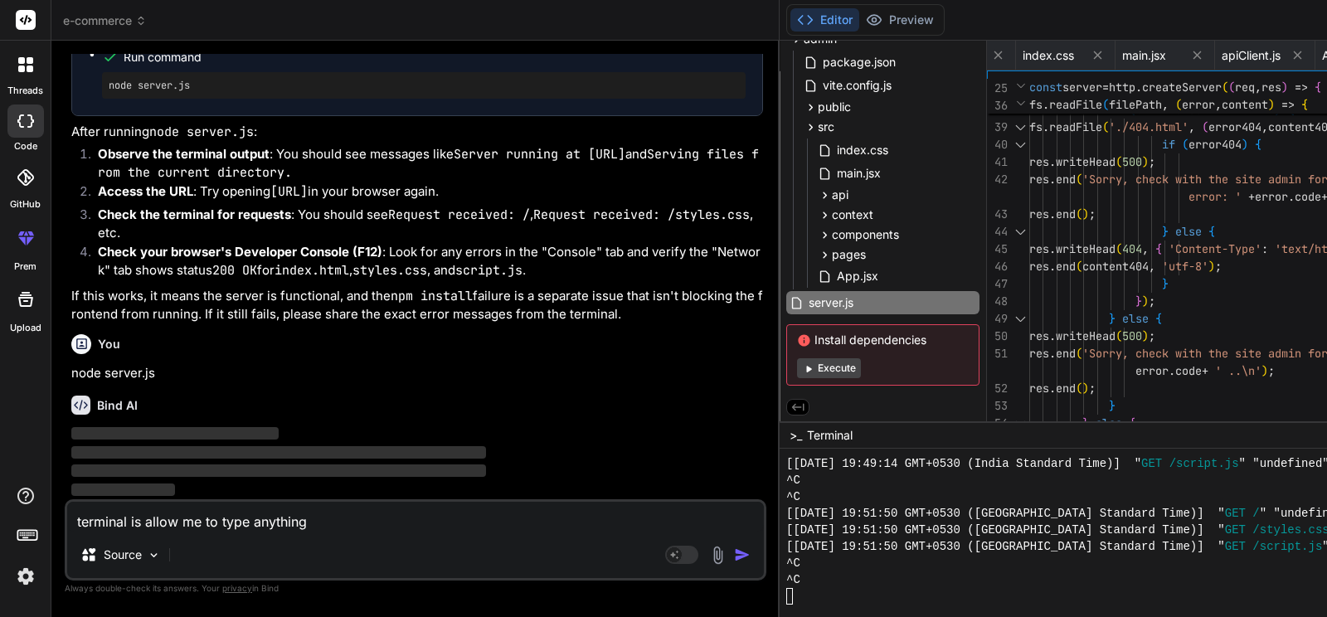
type textarea "terminal is allow me to type anything."
type textarea "x"
type textarea "terminal is allow me to type anything.."
type textarea "x"
type textarea "terminal is allow me to type anything.."
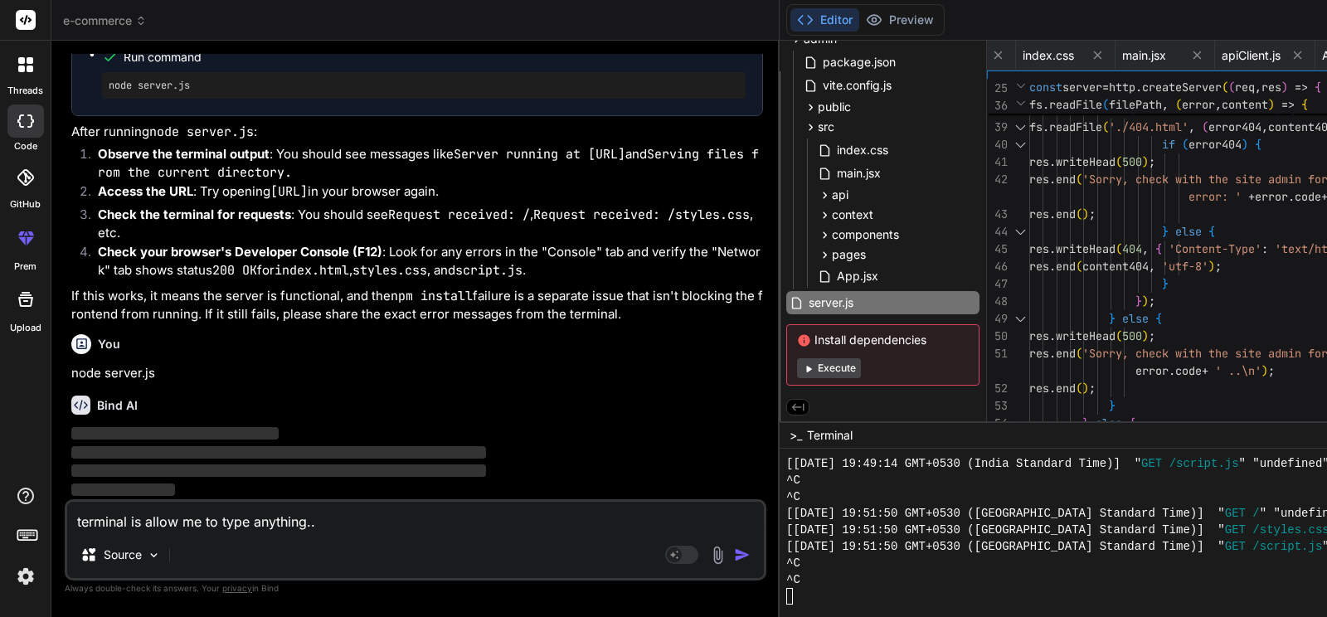
click at [734, 553] on img "button" at bounding box center [742, 554] width 17 height 17
click at [137, 19] on span "e-commerce" at bounding box center [105, 20] width 84 height 17
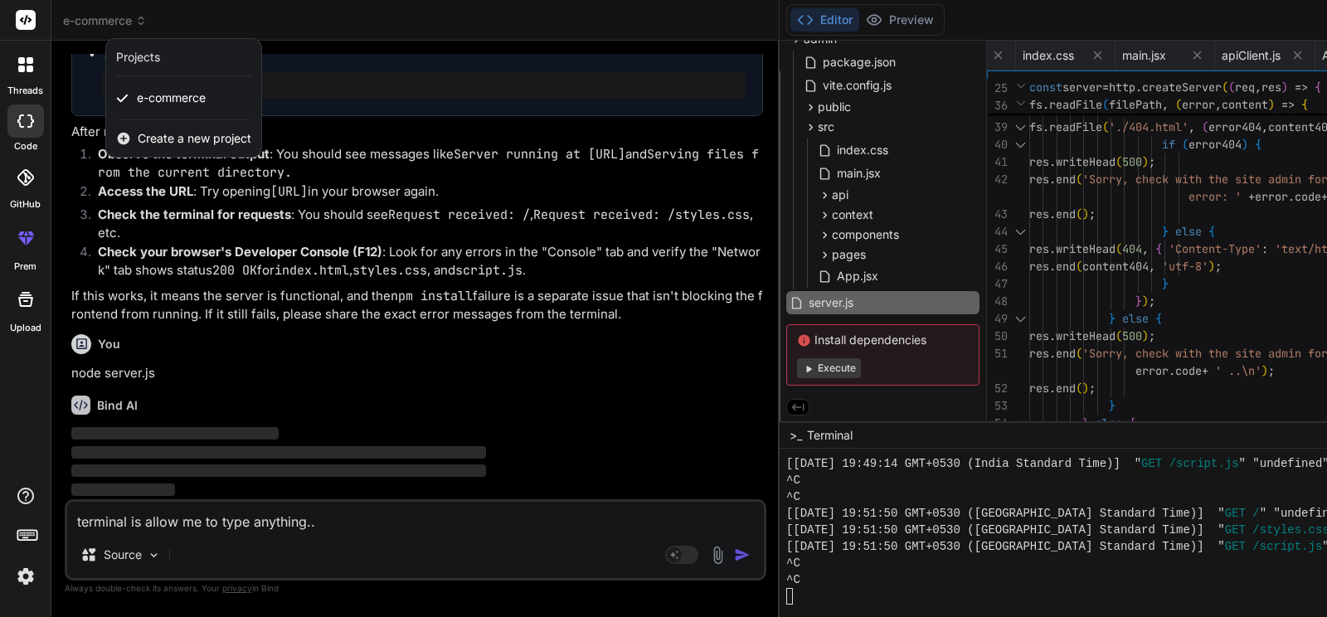
click at [141, 15] on div at bounding box center [663, 308] width 1327 height 617
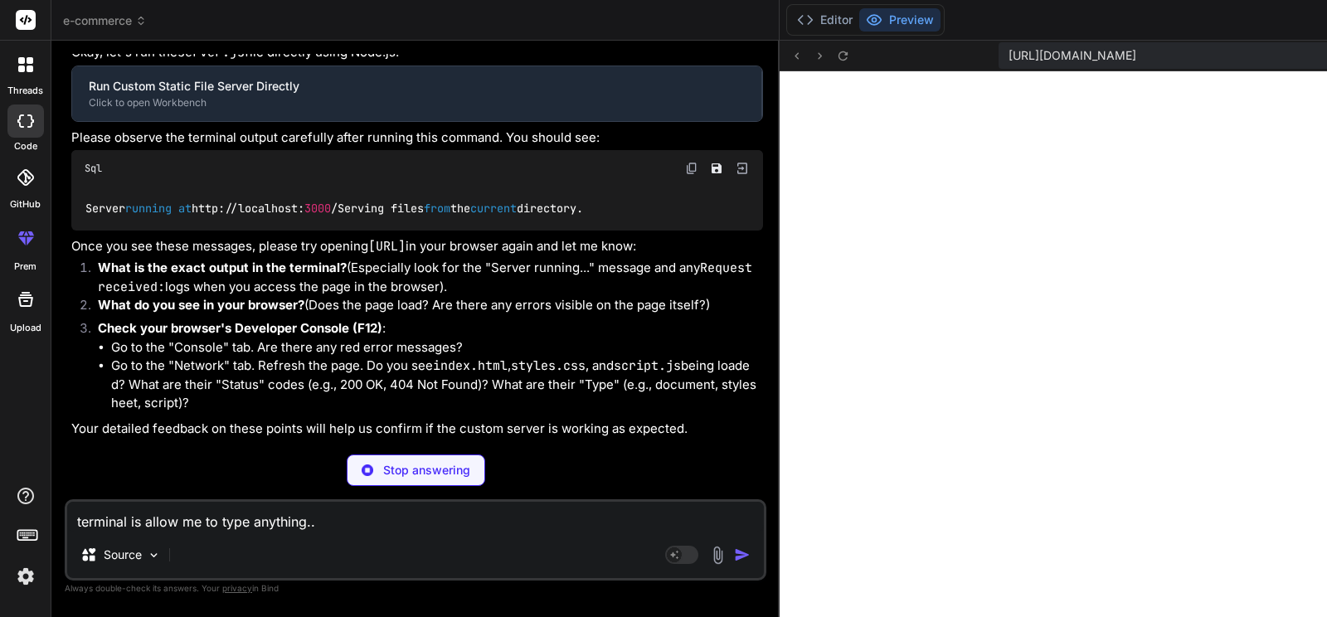
type textarea "x"
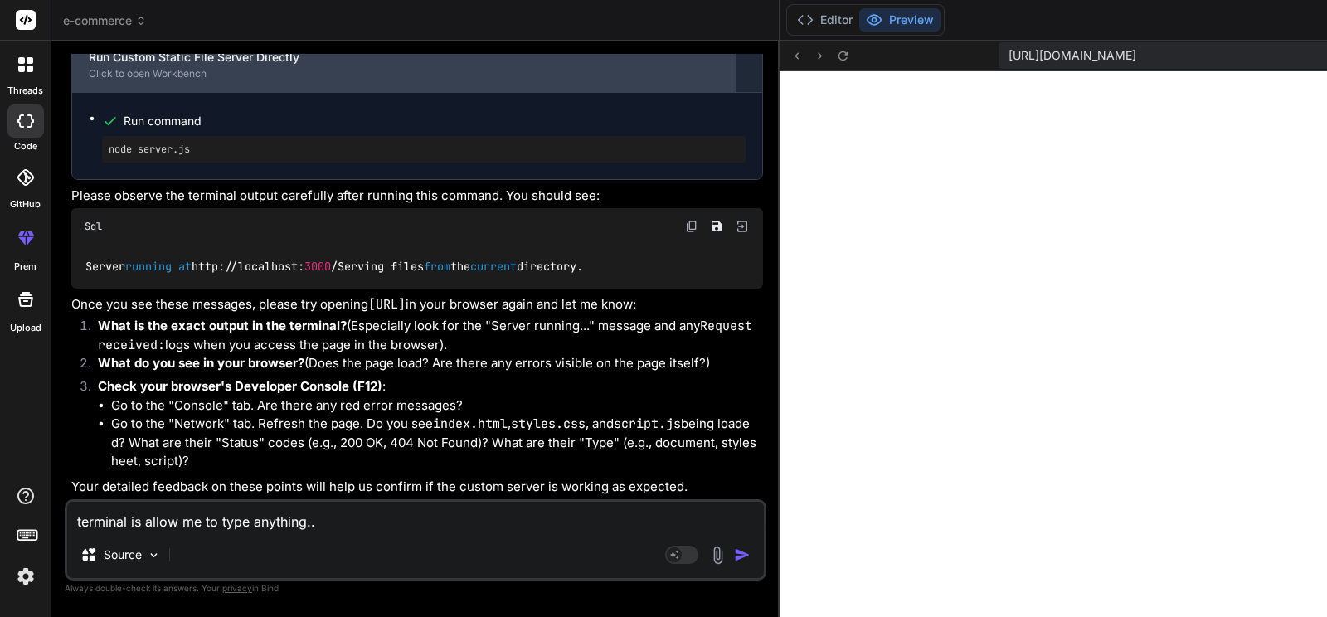
scroll to position [26619, 0]
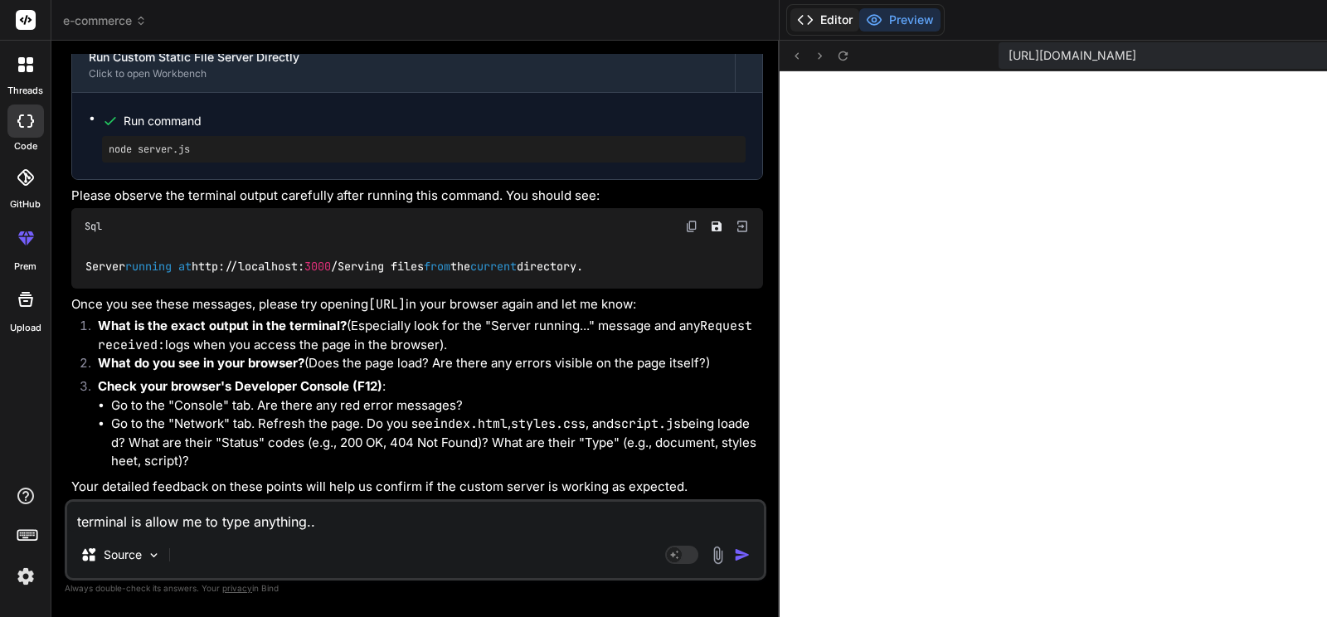
click at [797, 27] on icon at bounding box center [805, 20] width 17 height 17
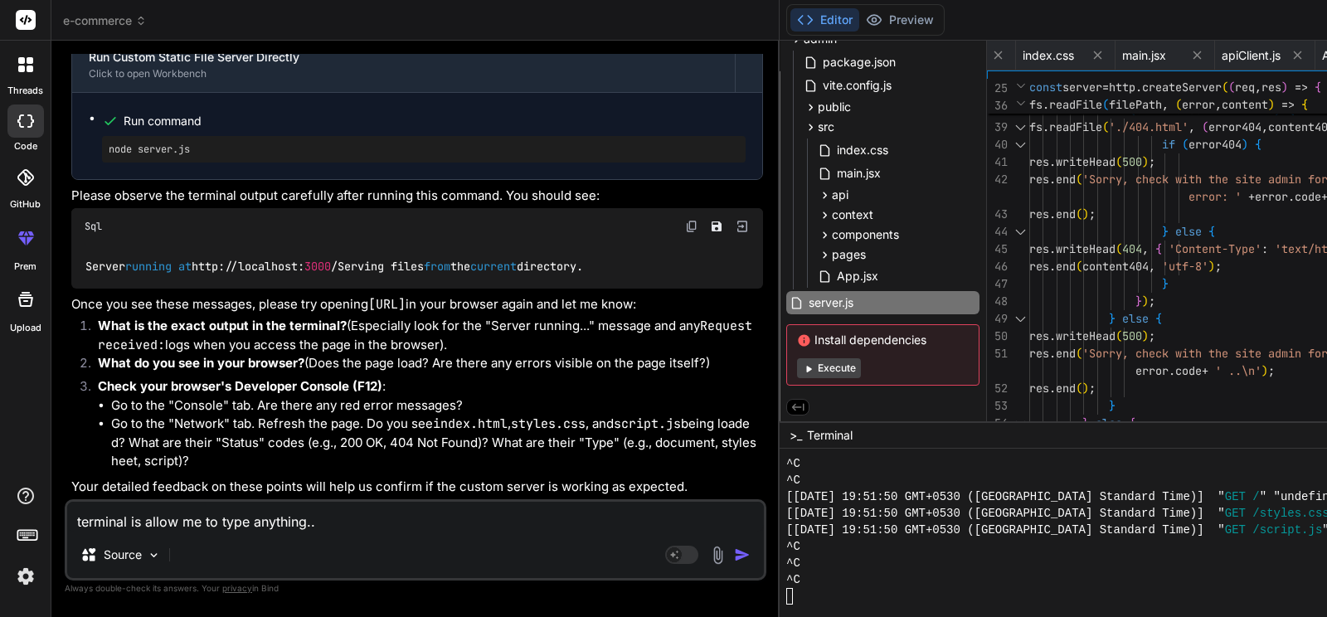
click at [786, 583] on div "^C" at bounding box center [1190, 579] width 808 height 17
click at [350, 521] on textarea "terminal is allow me to type anything.." at bounding box center [415, 517] width 697 height 30
type textarea "terminal is allow me to type anything."
type textarea "x"
type textarea "terminal is allow me to type anything"
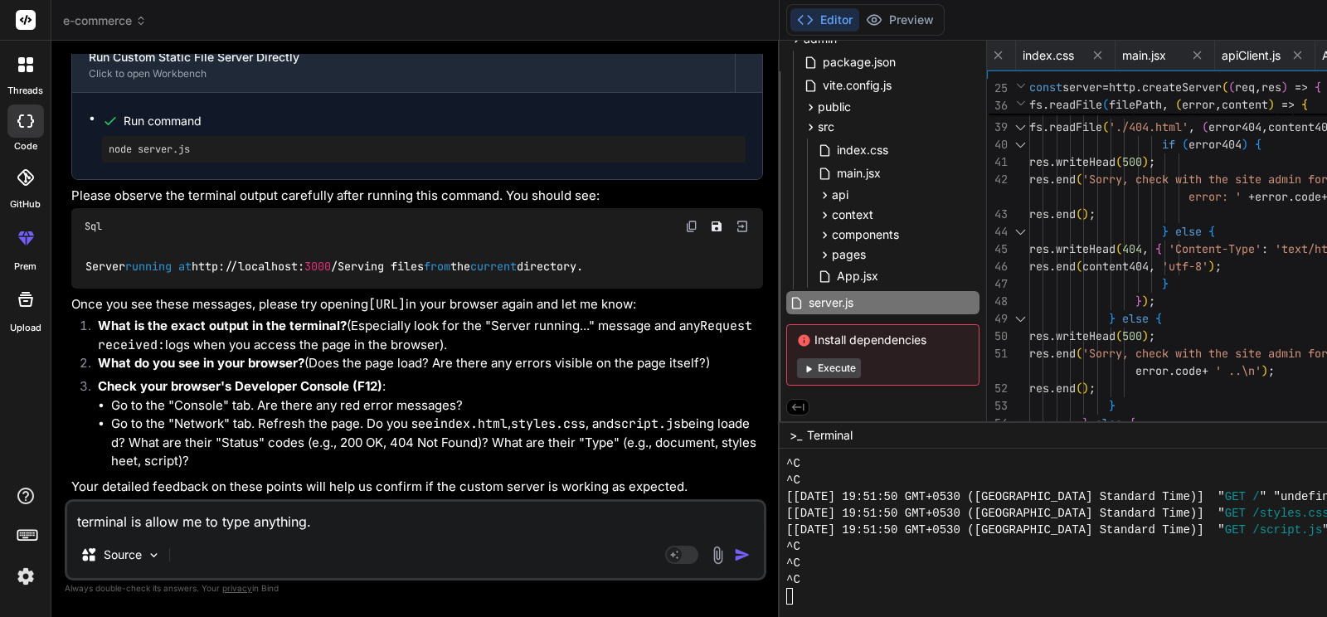
type textarea "x"
type textarea "terminal is allow me to type anything"
type textarea "x"
type textarea "terminal is allow me to type anything n"
type textarea "x"
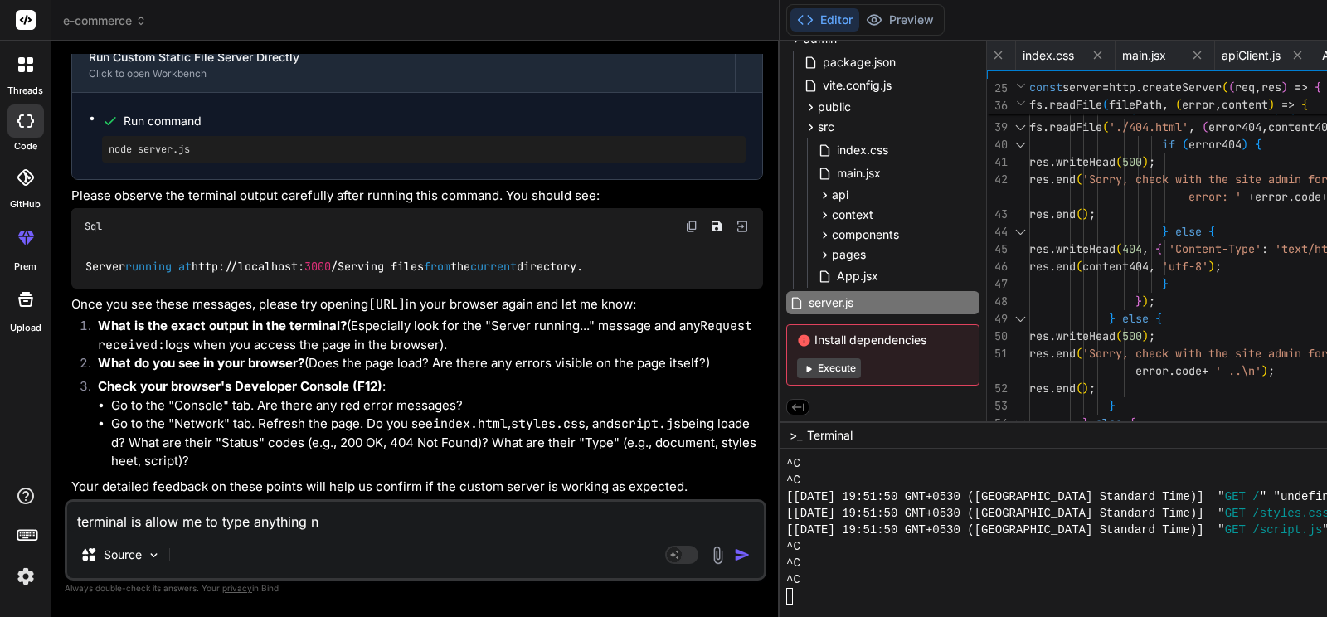
type textarea "terminal is allow me to type anything no"
type textarea "x"
type textarea "terminal is allow me to type anything nor"
type textarea "x"
type textarea "terminal is allow me to type anything nor"
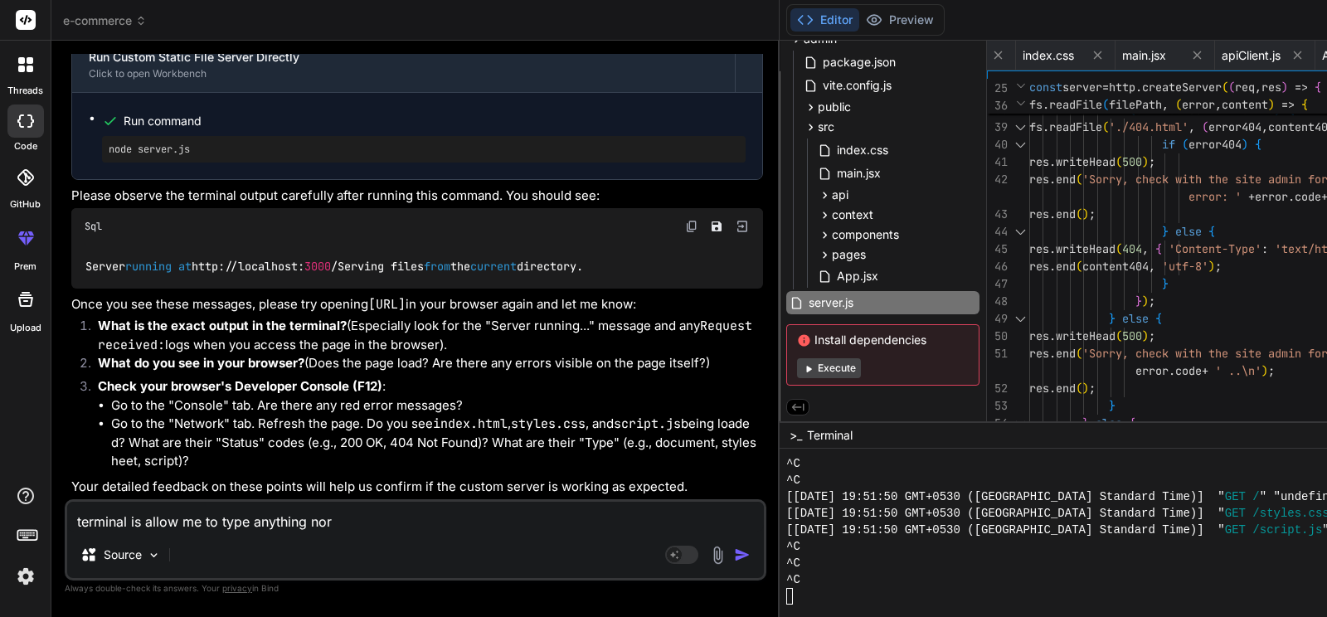
type textarea "x"
type textarea "terminal is allow me to type anything nor a"
type textarea "x"
type textarea "terminal is allow me to type anything nor"
type textarea "x"
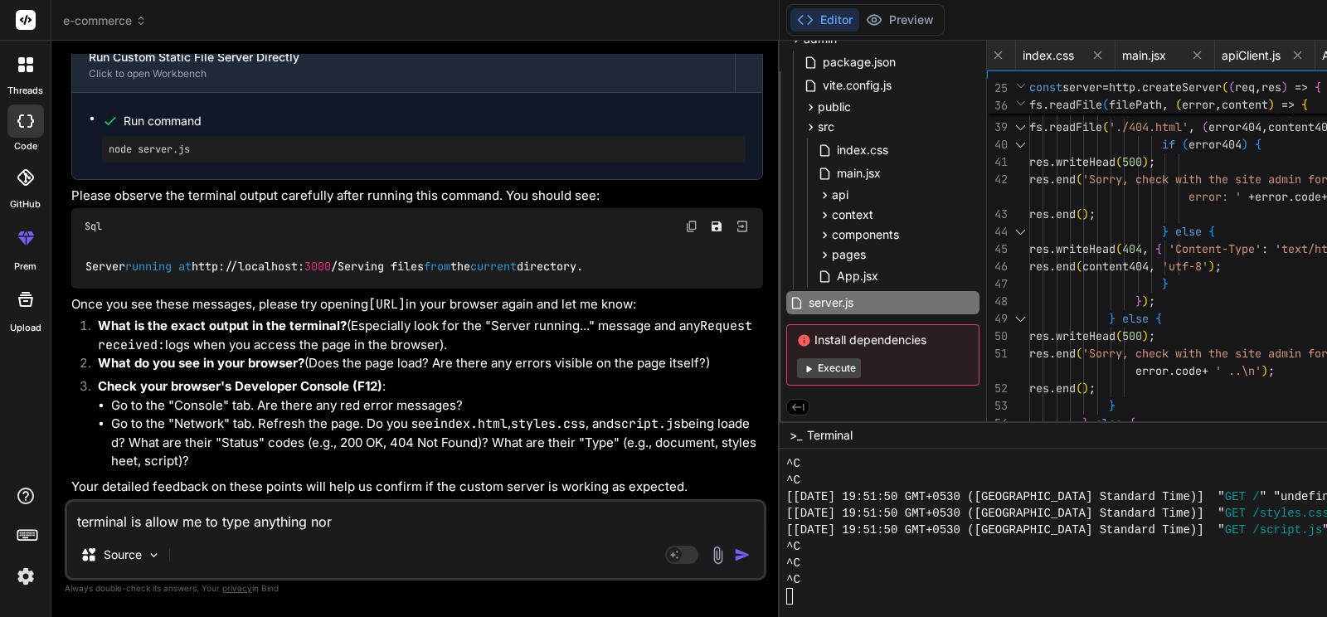
type textarea "terminal is allow me to type anything nor s"
type textarea "x"
type textarea "terminal is allow me to type anything nor sh"
type textarea "x"
type textarea "terminal is allow me to type anything nor sho"
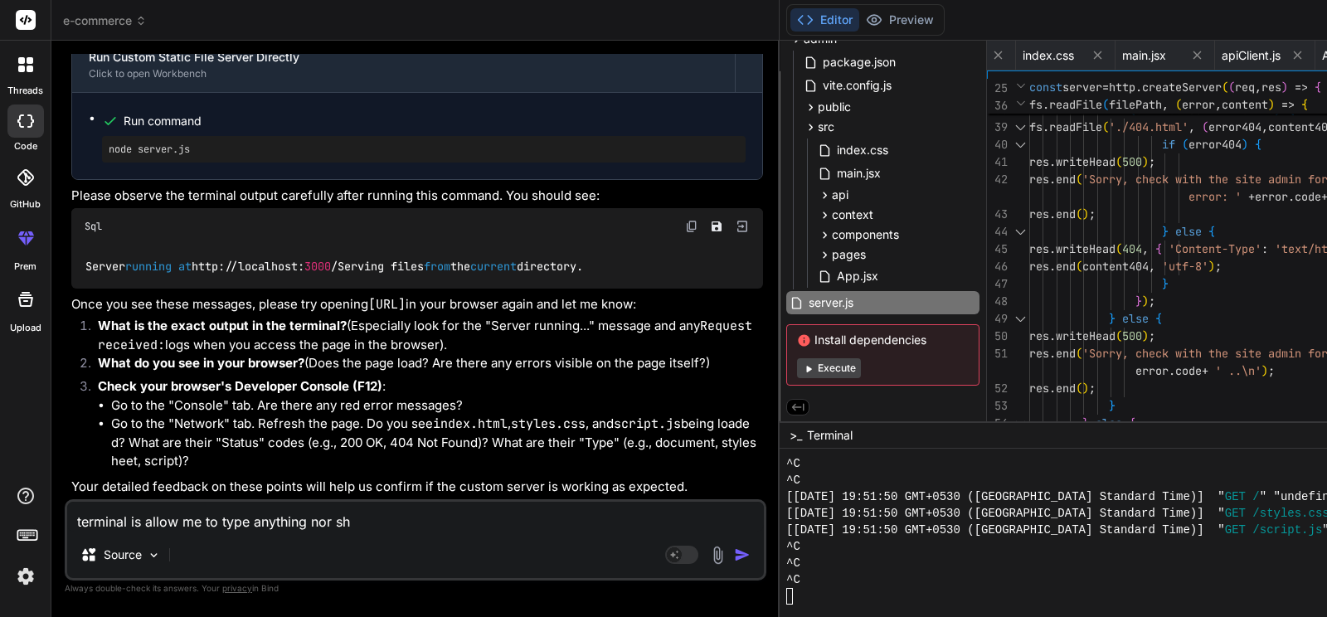
type textarea "x"
type textarea "terminal is allow me to type anything nor show"
type textarea "x"
type textarea "terminal is allow me to type anything nor showi"
type textarea "x"
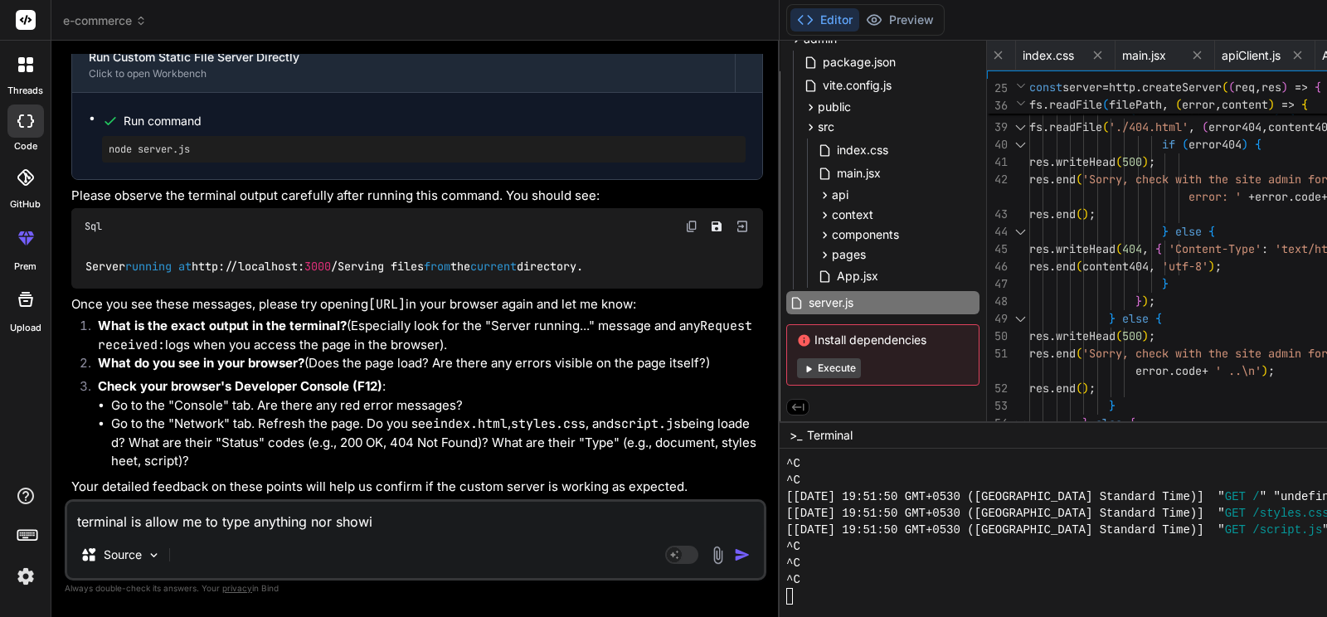
type textarea "terminal is allow me to type anything nor showin"
type textarea "x"
type textarea "terminal is allow me to type anything nor showing"
type textarea "x"
type textarea "terminal is allow me to type anything nor showing"
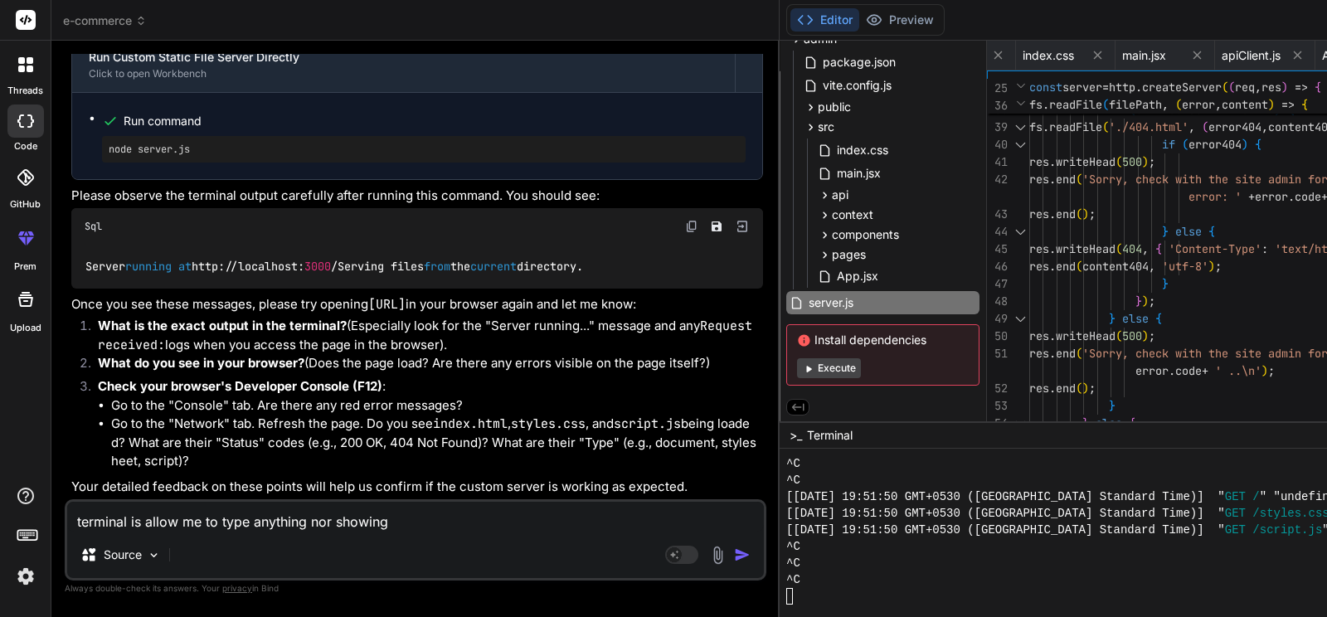
type textarea "x"
type textarea "terminal is allow me to type anything nor showing a"
type textarea "x"
type textarea "terminal is allow me to type anything nor showing an"
type textarea "x"
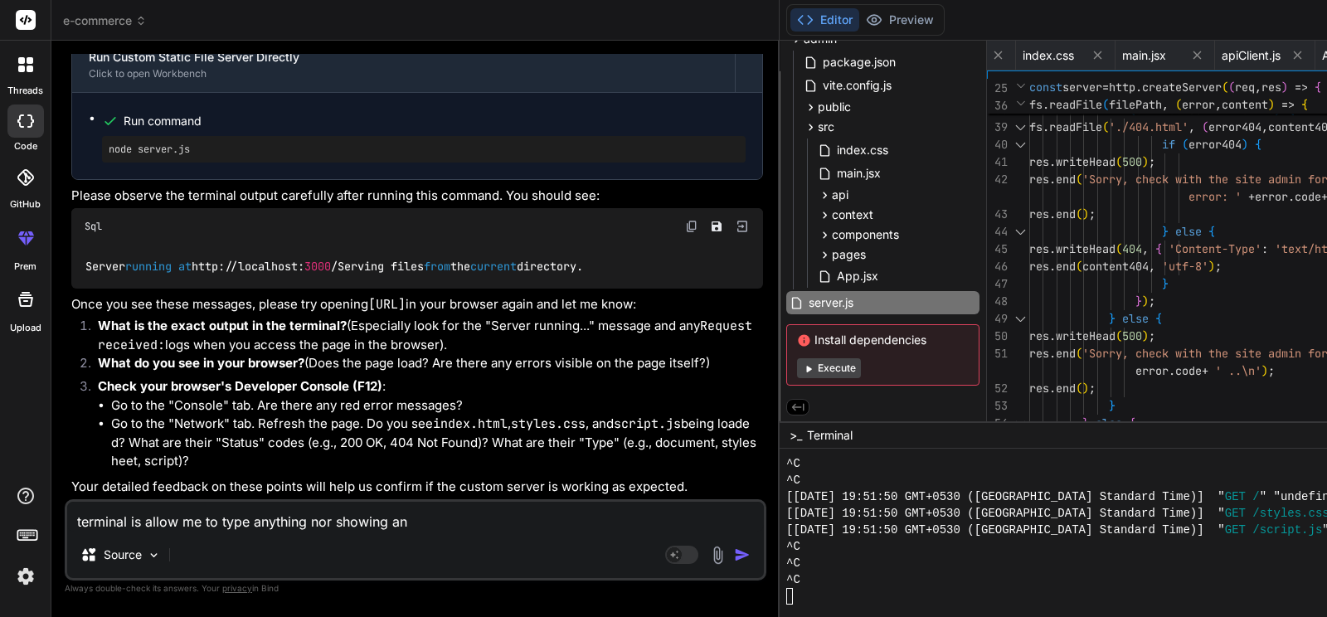
type textarea "terminal is allow me to type anything nor showing any"
type textarea "x"
type textarea "terminal is allow me to type anything nor showing anyt"
type textarea "x"
type textarea "terminal is allow me to type anything nor showing anyth"
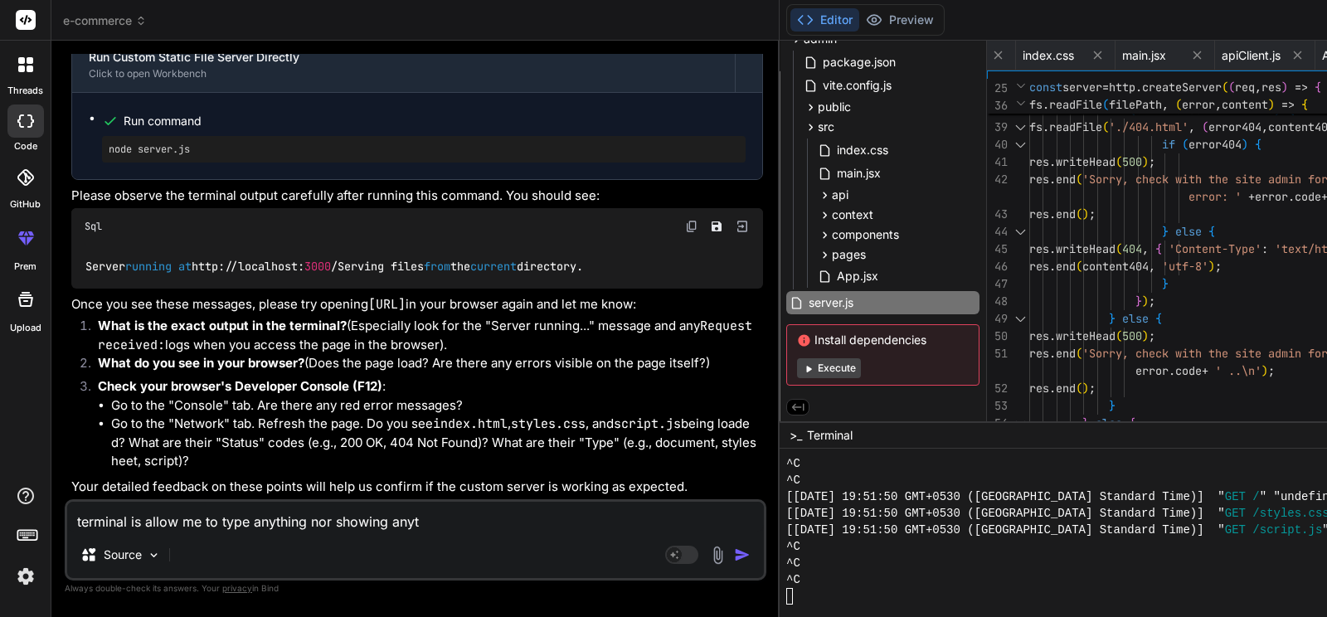
type textarea "x"
type textarea "terminal is allow me to type anything nor showing anythi"
type textarea "x"
type textarea "terminal is allow me to type anything nor showing anythin"
type textarea "x"
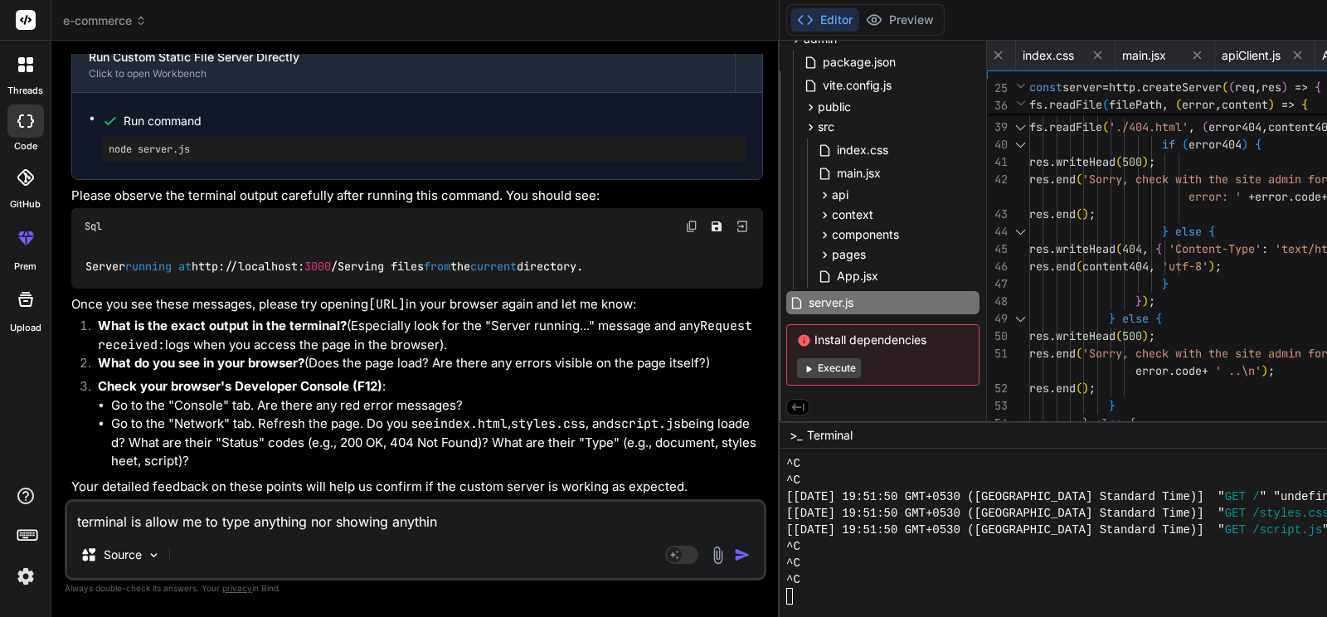
type textarea "terminal is allow me to type anything nor showing anything"
type textarea "x"
type textarea "terminal is allow me to type anything nor showing anything"
type textarea "x"
type textarea "terminal is allow me to type anything nor showing anything e"
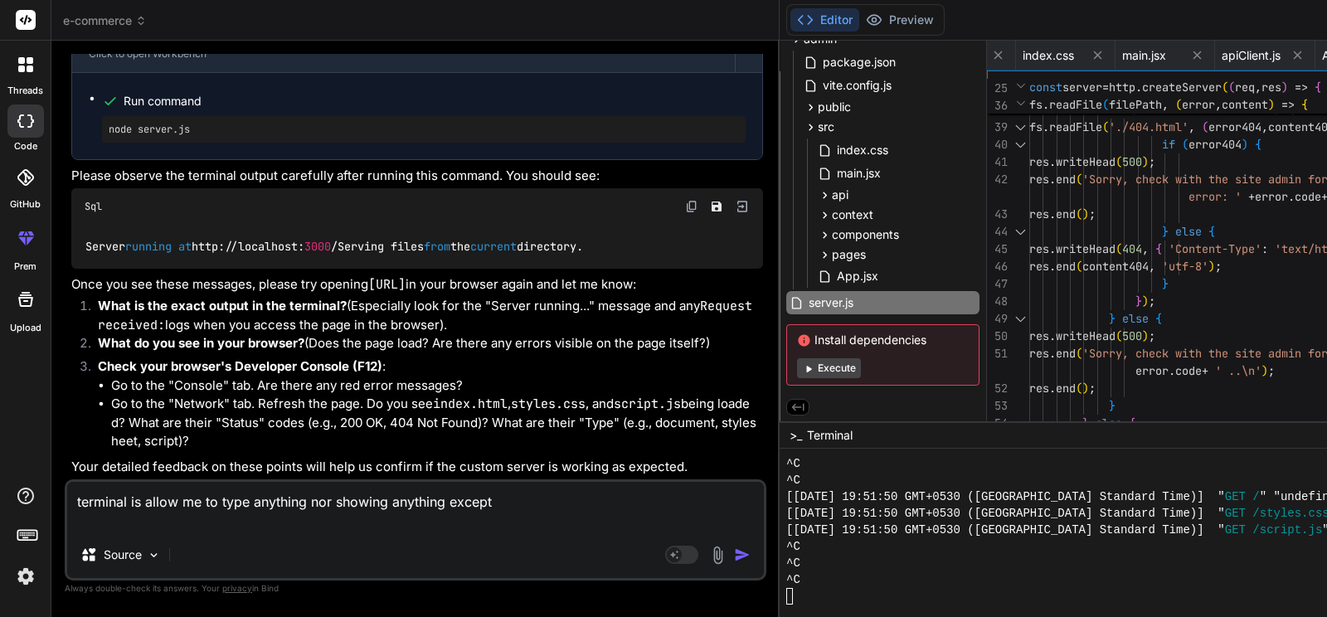
scroll to position [22473, 0]
drag, startPoint x: 73, startPoint y: 308, endPoint x: 269, endPoint y: 346, distance: 199.4
copy p "output doesn't look like you have shown but it is throwing the following (may b…"
drag, startPoint x: 131, startPoint y: 525, endPoint x: 59, endPoint y: 492, distance: 79.4
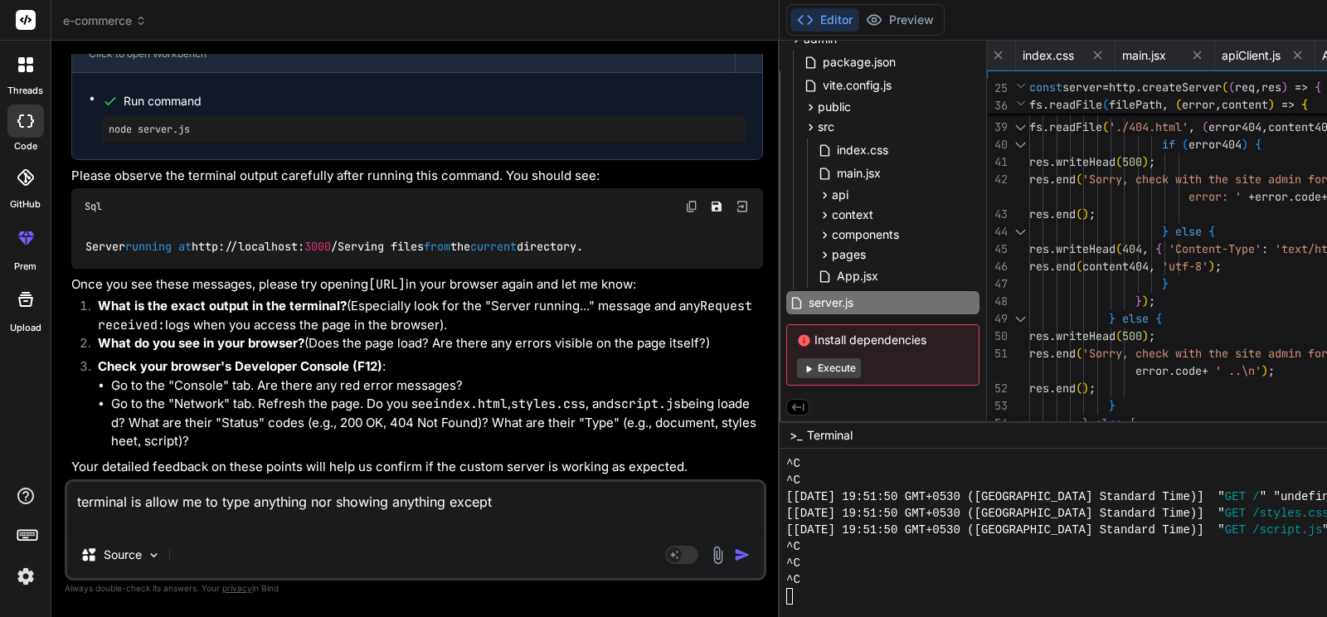
click at [67, 492] on textarea "terminal is allow me to type anything nor showing anything except" at bounding box center [415, 507] width 697 height 50
paste textarea "output doesn't look like you have shown but it is throwing the following (may b…"
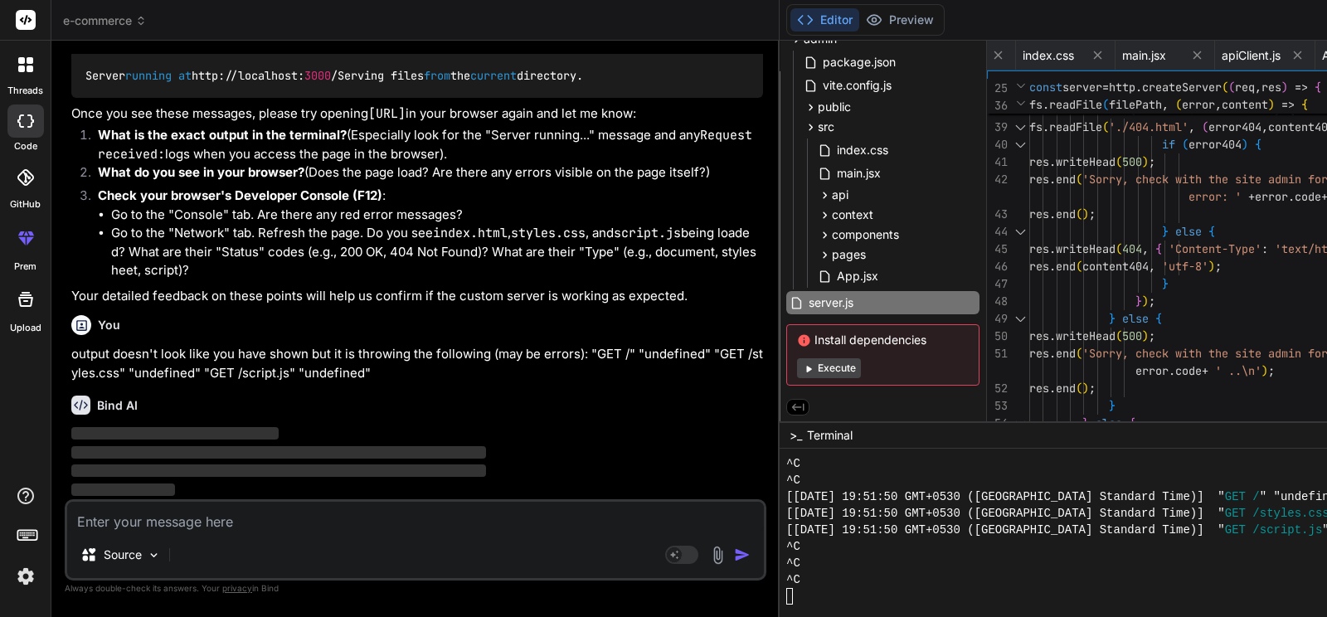
scroll to position [26496, 0]
drag, startPoint x: 206, startPoint y: 446, endPoint x: 362, endPoint y: 458, distance: 156.3
click at [362, 97] on div "Server running at http: / / localhost: 3000 / Serving files from the current di…" at bounding box center [417, 75] width 692 height 43
copy code "http: / / localhost: 3000 /"
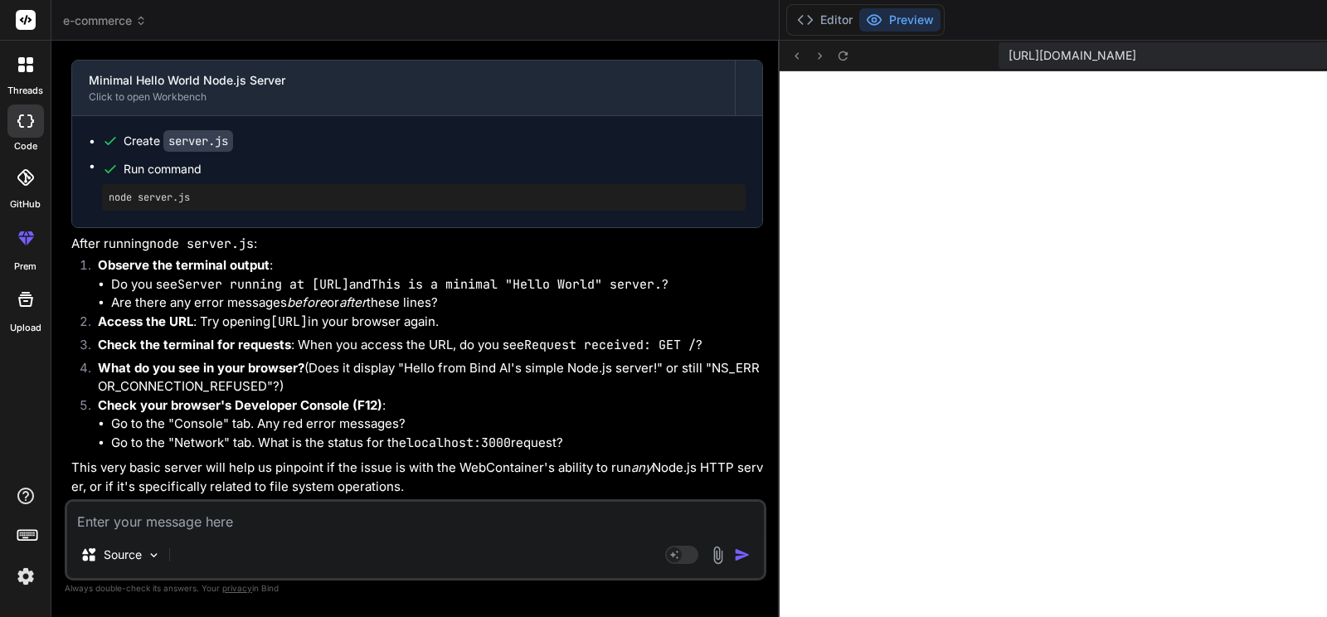
scroll to position [27468, 0]
drag, startPoint x: 206, startPoint y: 219, endPoint x: 410, endPoint y: 228, distance: 203.4
click at [410, 56] on p "I will also remove the explicit 'localhost' binding from server.listen and just…" at bounding box center [417, 37] width 692 height 37
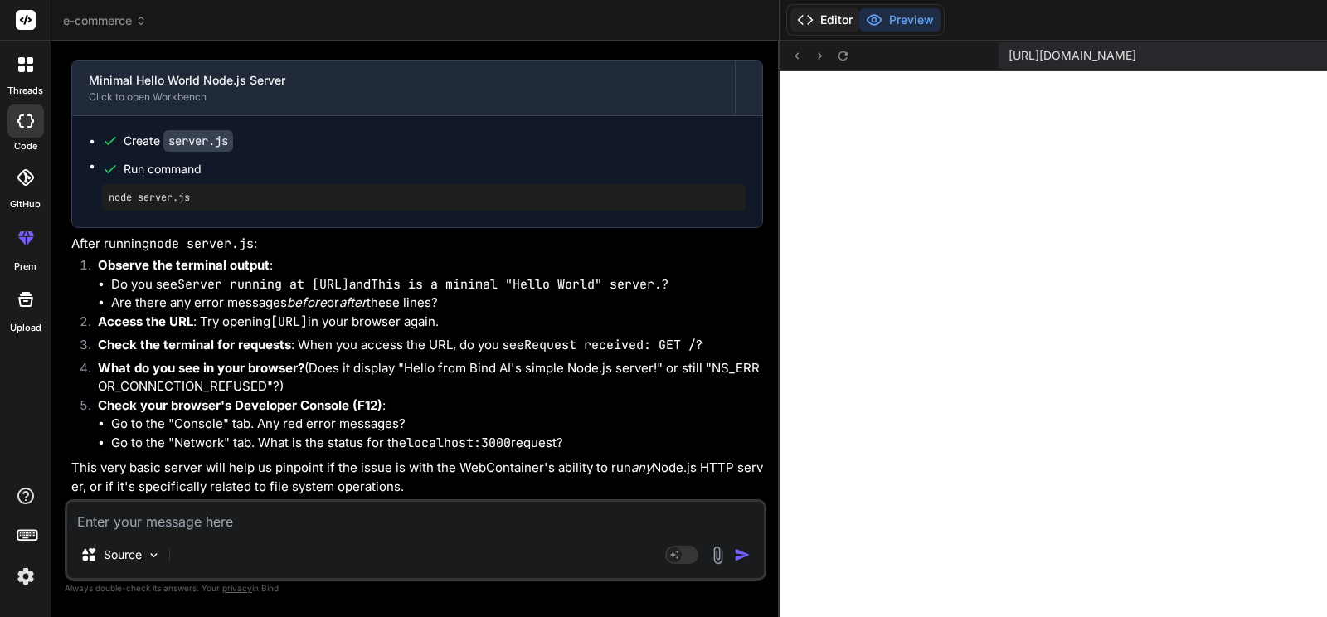
click at [790, 16] on button "Editor" at bounding box center [824, 19] width 69 height 23
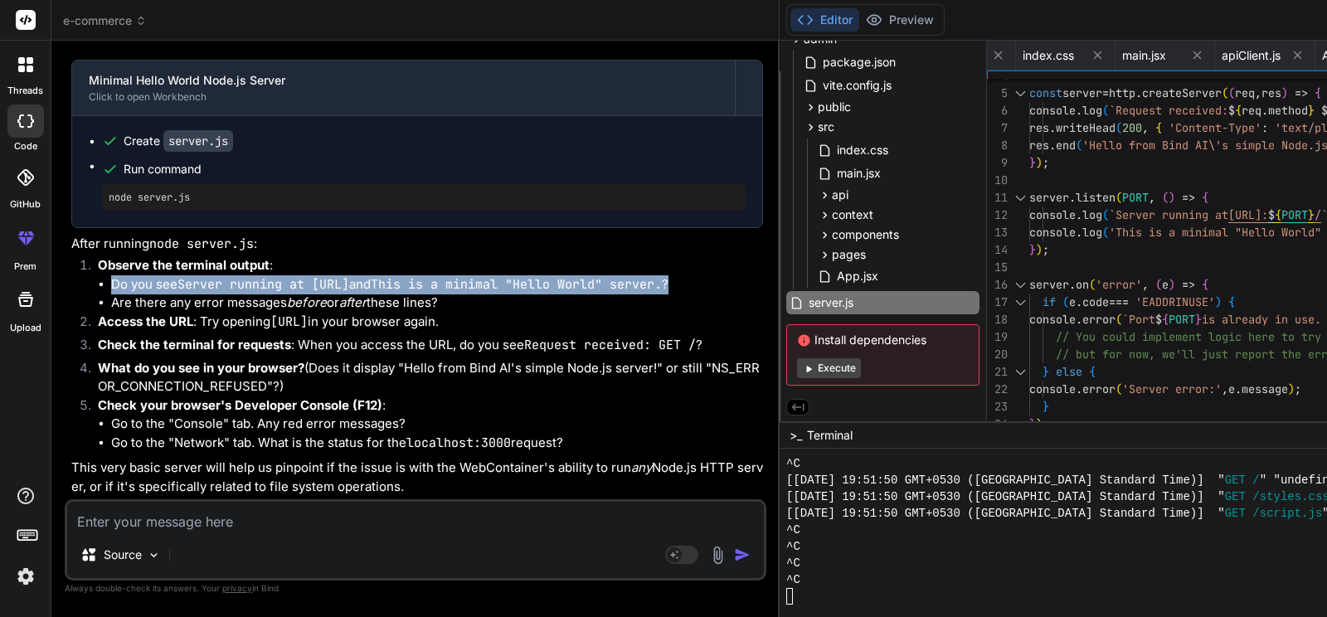
drag, startPoint x: 111, startPoint y: 303, endPoint x: 454, endPoint y: 325, distance: 343.1
click at [454, 294] on li "Do you see Server running at [URL] and This is a minimal "Hello World" server. ?" at bounding box center [437, 284] width 652 height 19
drag, startPoint x: 111, startPoint y: 342, endPoint x: 449, endPoint y: 350, distance: 337.6
click at [449, 313] on li "Are there any error messages before or after these lines?" at bounding box center [437, 303] width 652 height 19
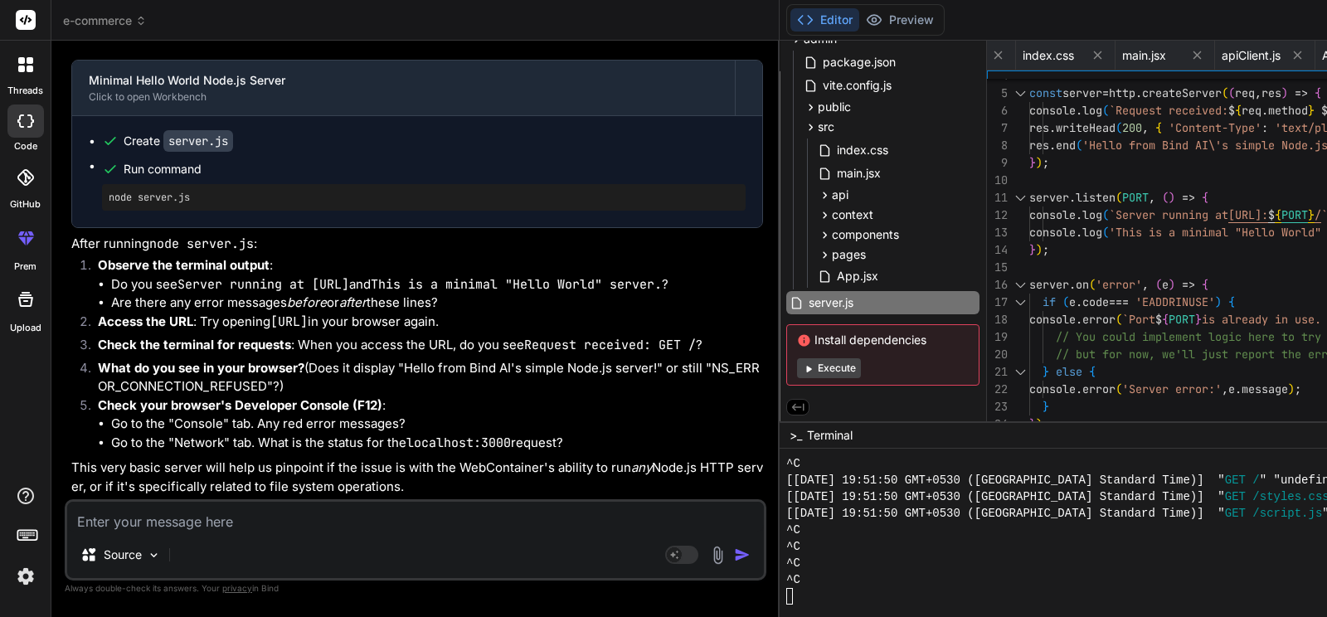
click at [326, 336] on li "Access the URL : Try opening [URL] in your browser again." at bounding box center [424, 324] width 678 height 23
drag, startPoint x: 274, startPoint y: 239, endPoint x: 429, endPoint y: 237, distance: 155.1
click at [429, 313] on li "Access the URL : Try opening [URL] in your browser again." at bounding box center [424, 324] width 678 height 23
copy li "[URL]"
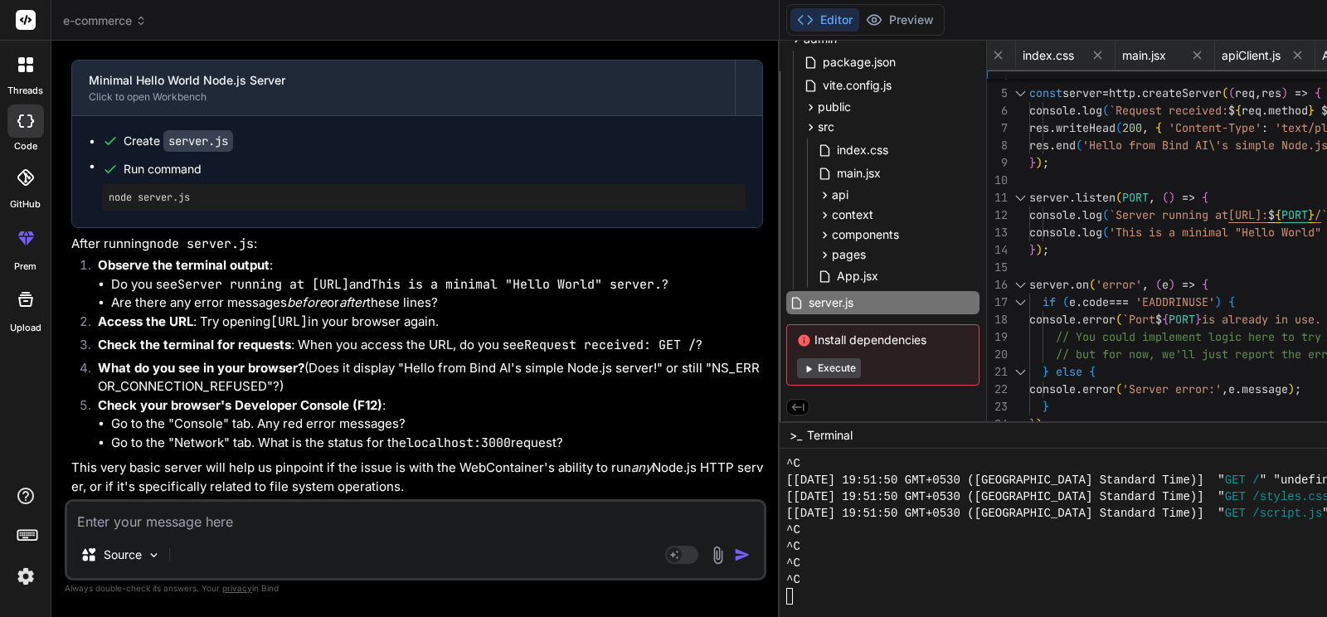
scroll to position [0, 2845]
click at [524, 337] on code "Request received: GET /" at bounding box center [610, 345] width 172 height 17
click at [265, 519] on textarea at bounding box center [415, 517] width 697 height 30
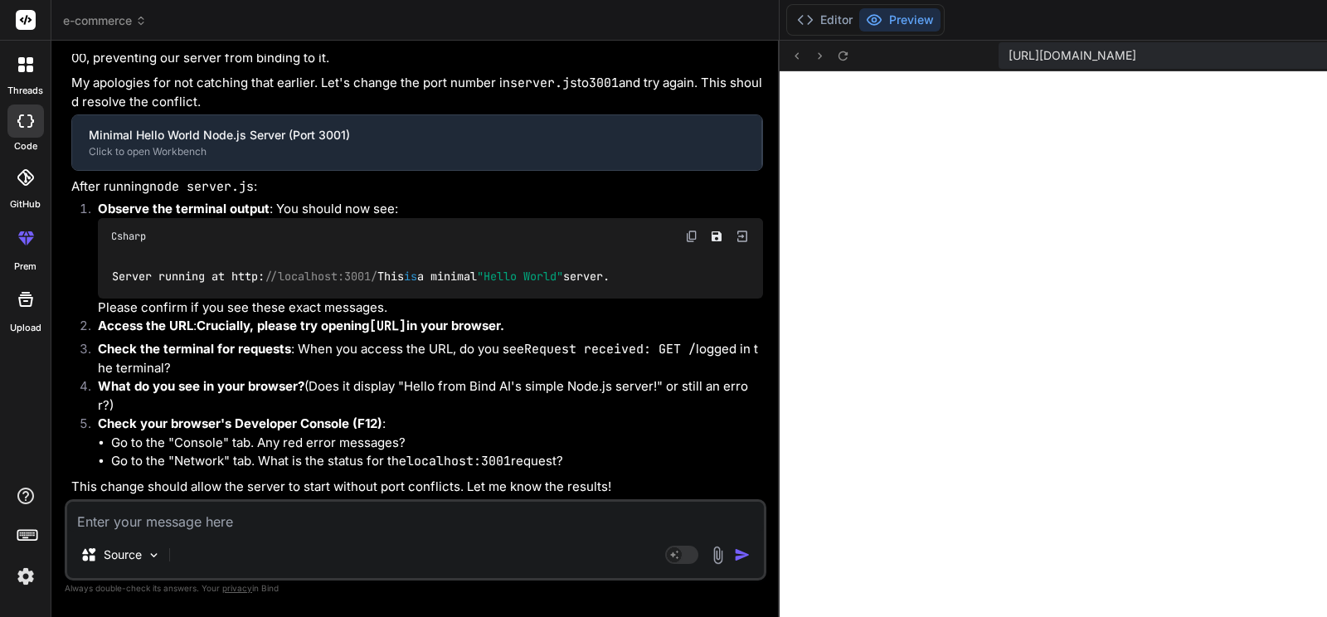
scroll to position [27933, 0]
